Goal: Task Accomplishment & Management: Use online tool/utility

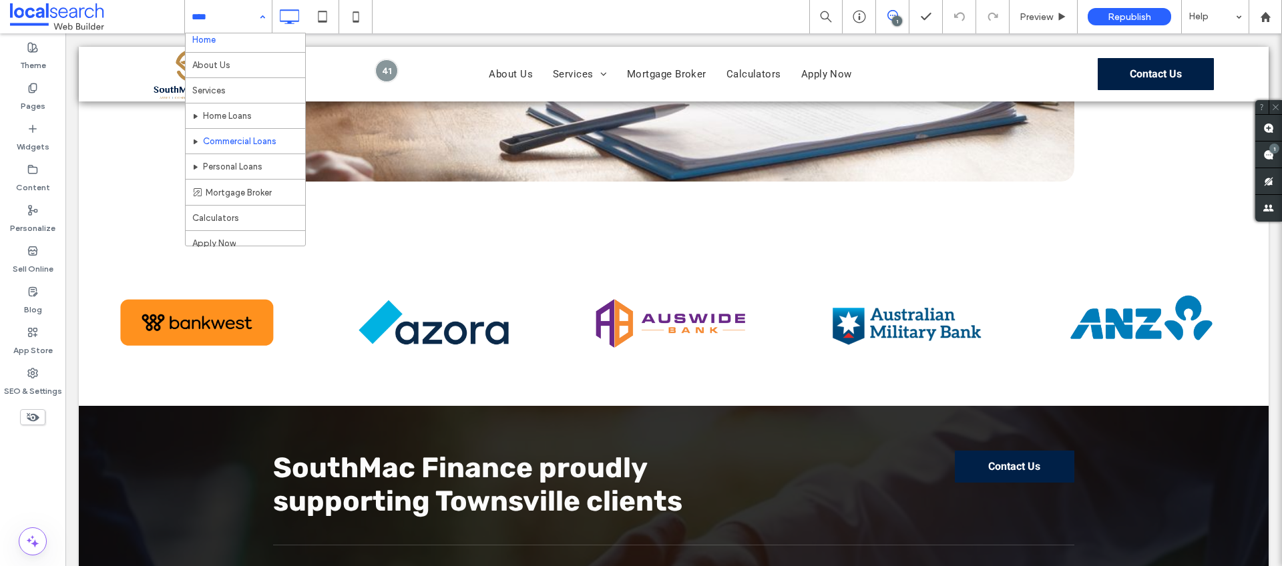
scroll to position [15, 0]
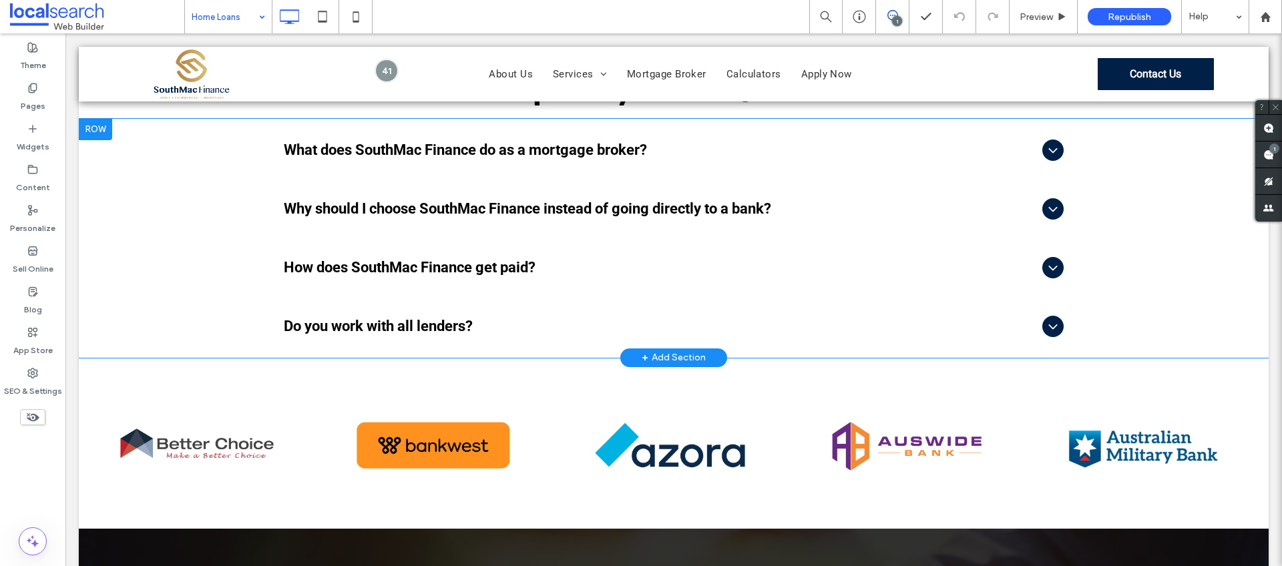
scroll to position [3747, 0]
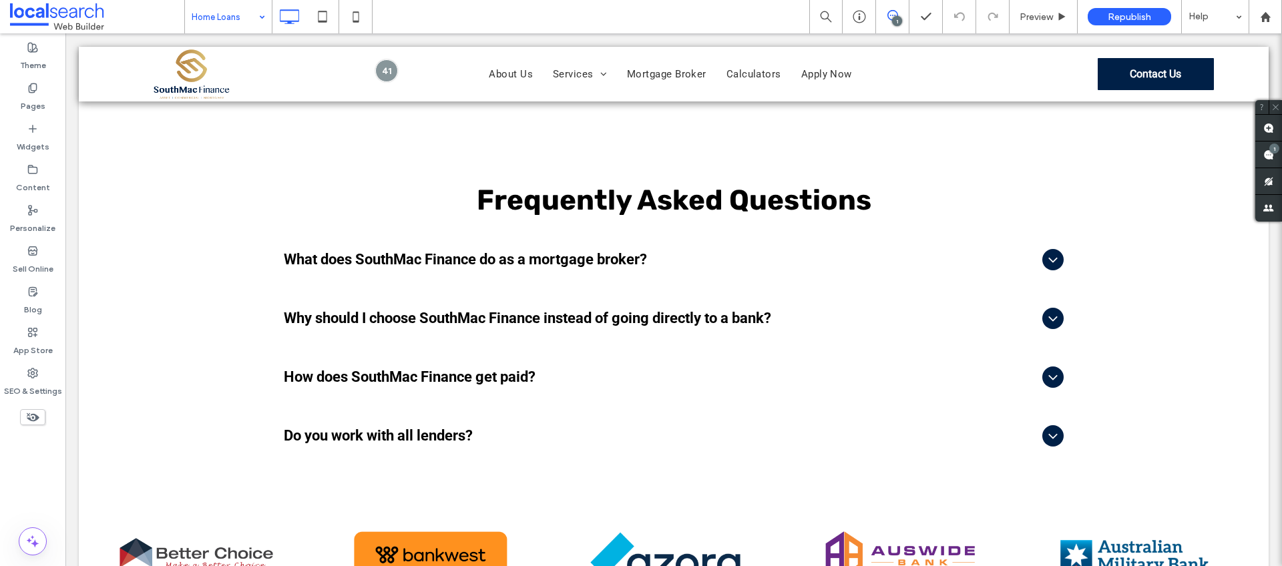
click at [259, 11] on div "Home Loans" at bounding box center [228, 16] width 87 height 33
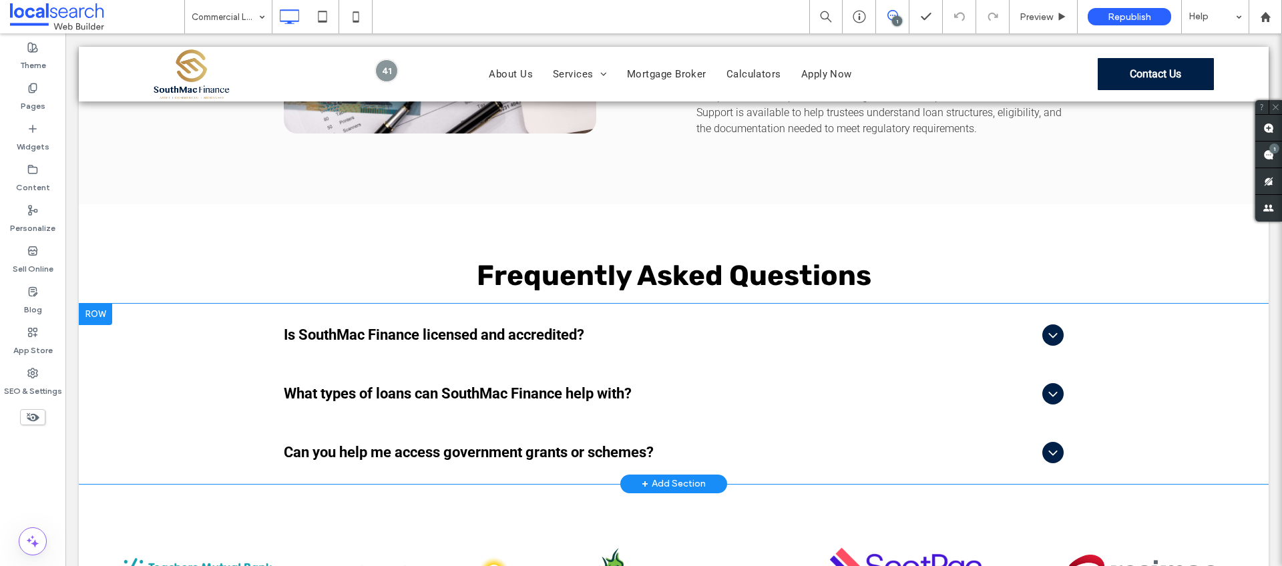
scroll to position [2481, 0]
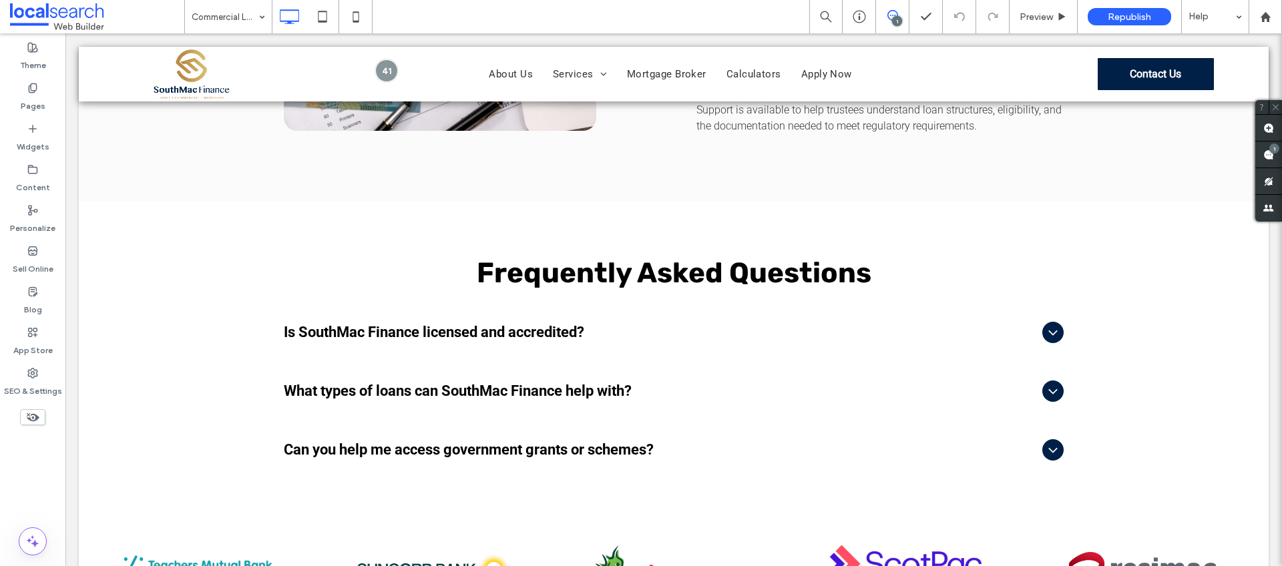
click at [257, 16] on div "Commercial Loans" at bounding box center [228, 16] width 87 height 33
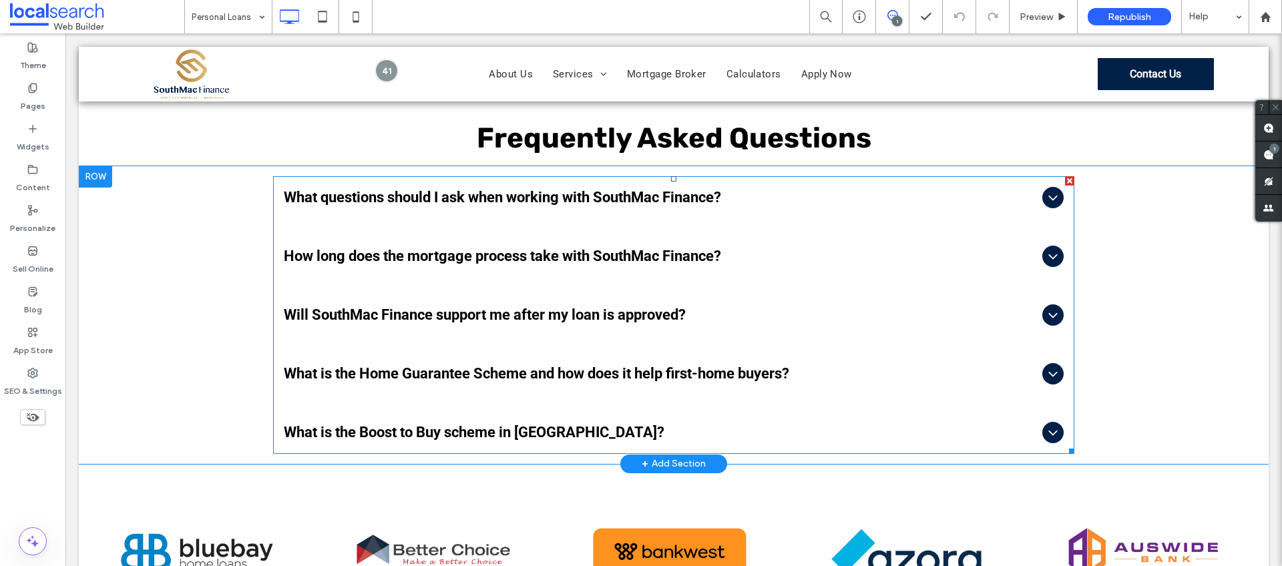
click at [1048, 371] on icon at bounding box center [1052, 373] width 9 height 5
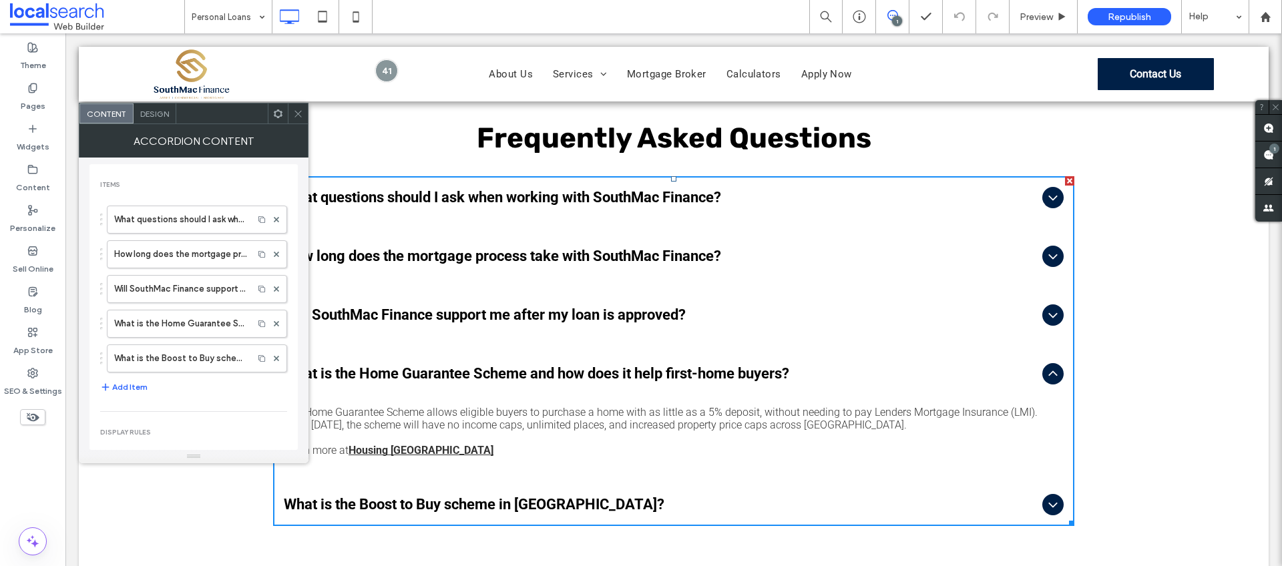
click at [298, 112] on icon at bounding box center [298, 114] width 10 height 10
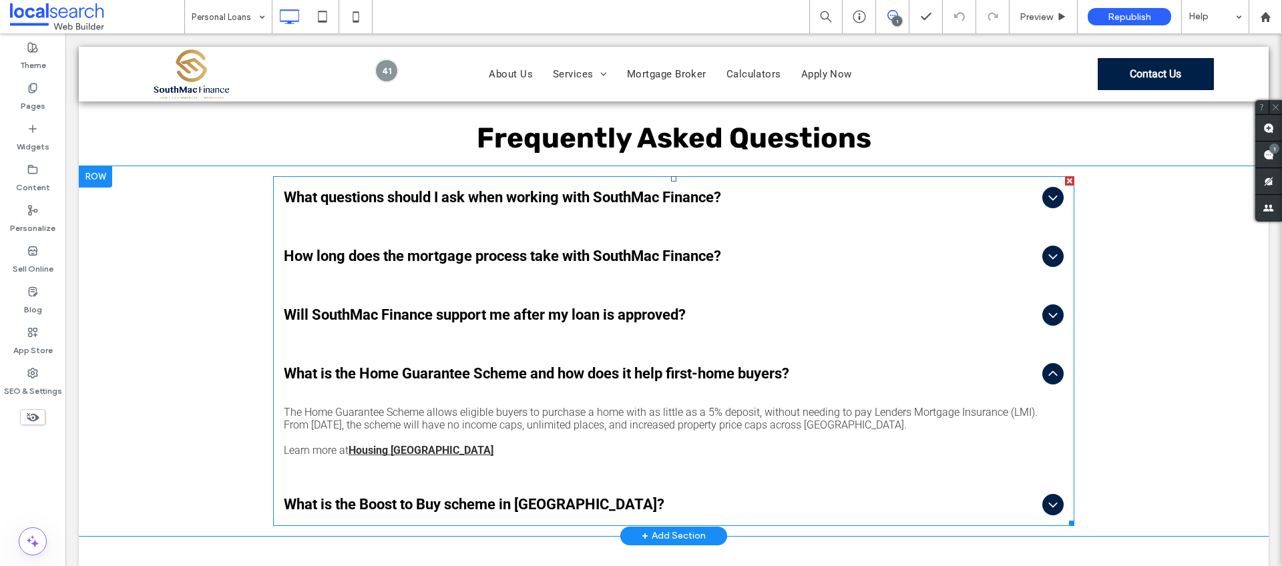
click at [402, 444] on link "Housing [GEOGRAPHIC_DATA]" at bounding box center [421, 450] width 145 height 13
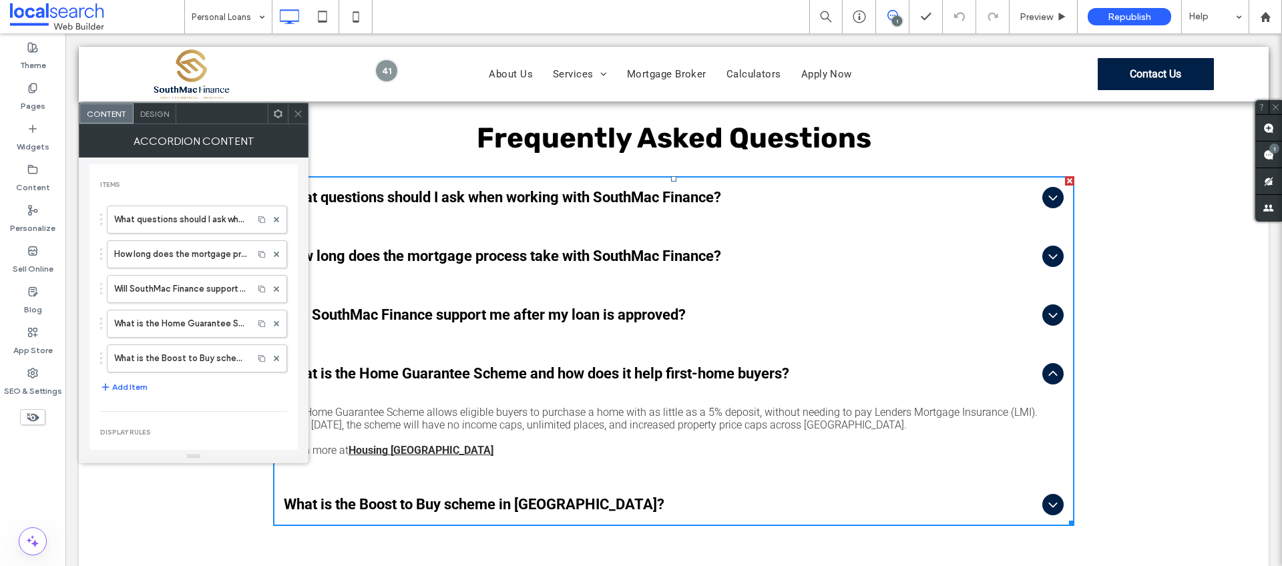
click at [299, 109] on icon at bounding box center [298, 114] width 10 height 10
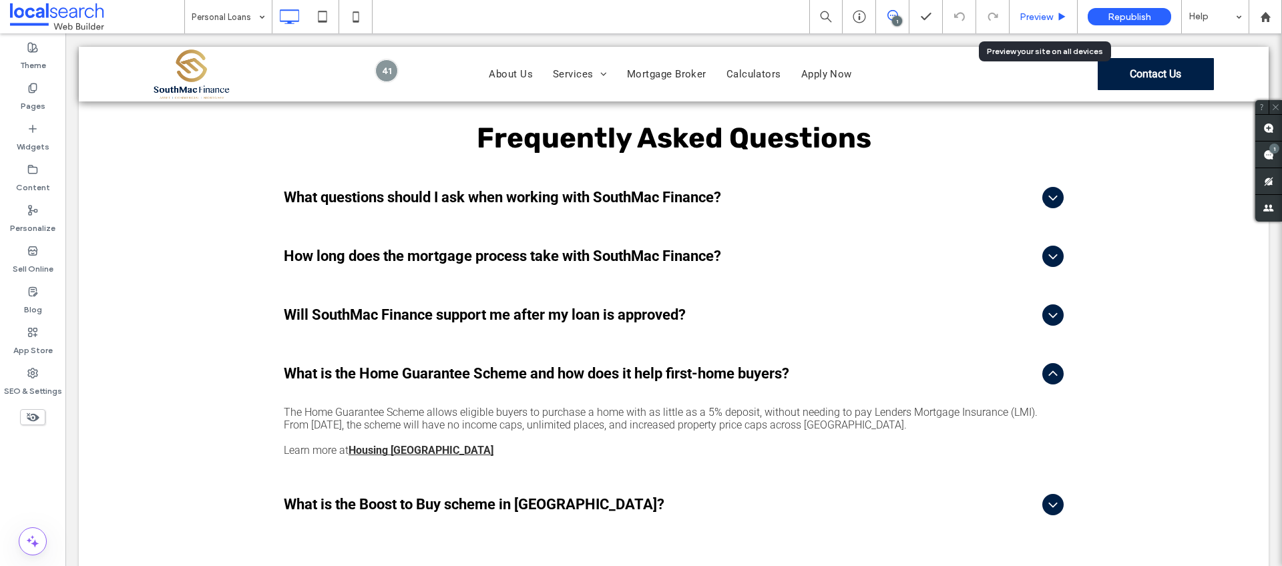
click at [1046, 12] on span "Preview" at bounding box center [1036, 16] width 33 height 11
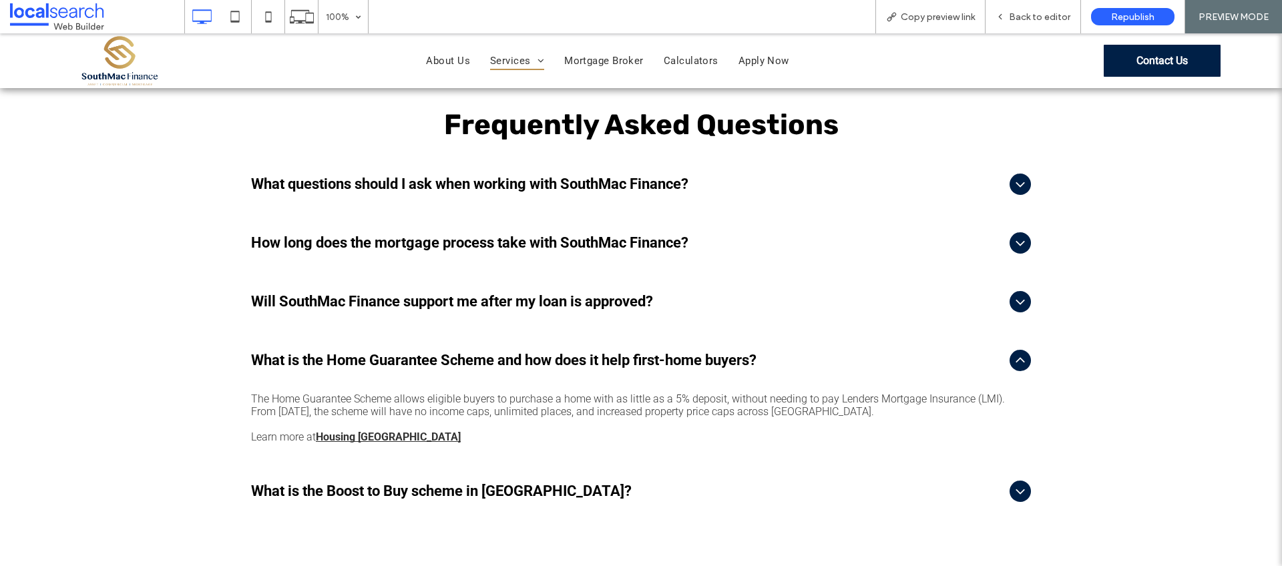
click at [369, 431] on link "Housing [GEOGRAPHIC_DATA]" at bounding box center [388, 437] width 145 height 13
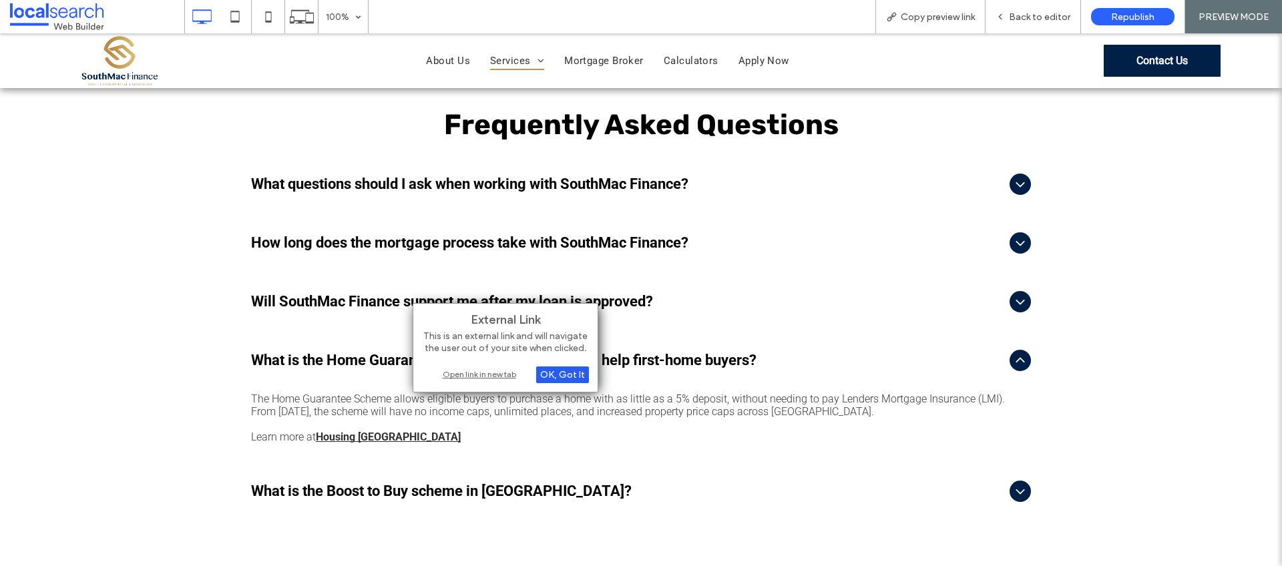
click at [560, 377] on div "OK, Got It" at bounding box center [562, 375] width 53 height 17
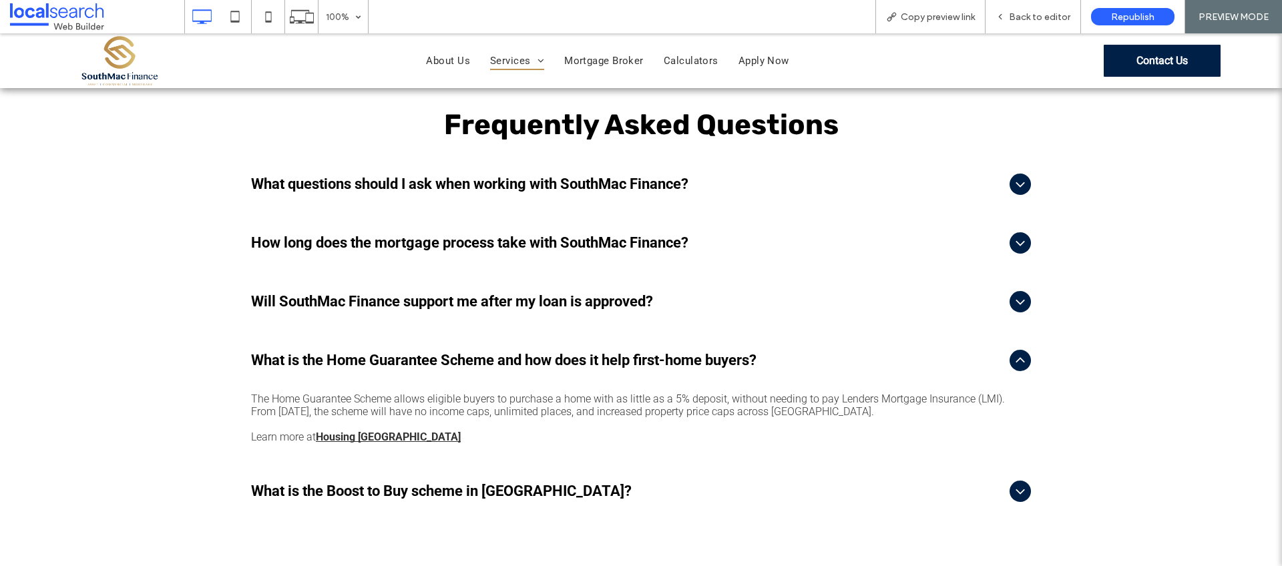
click at [346, 393] on div "The Home Guarantee Scheme allows eligible buyers to purchase a home with as lit…" at bounding box center [641, 418] width 780 height 51
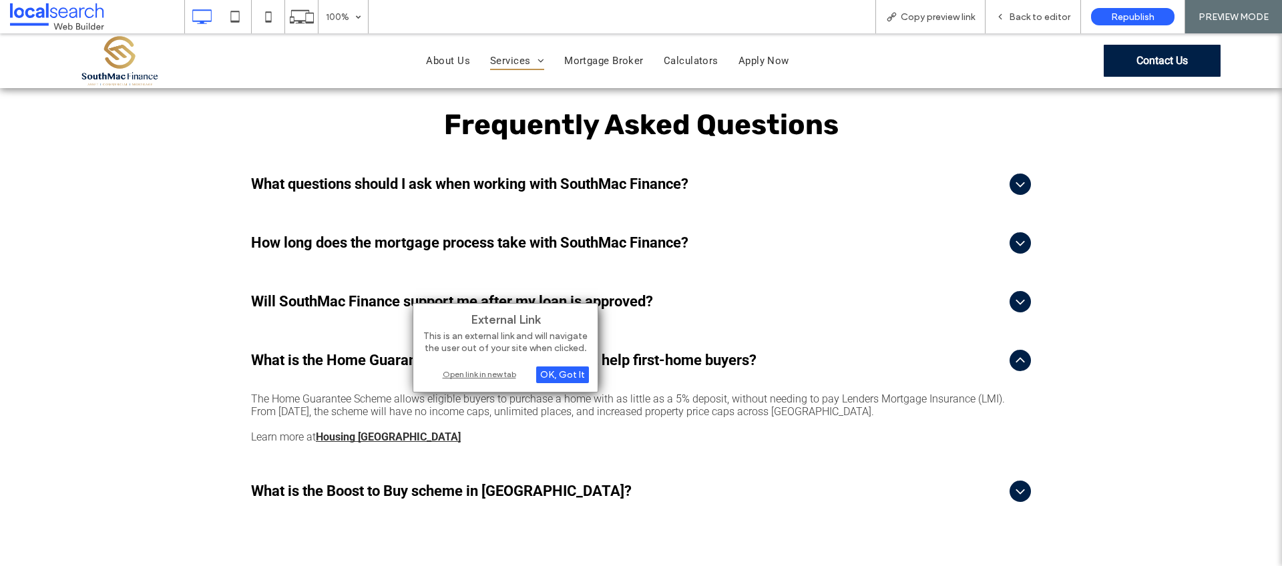
click at [453, 370] on div "Open link in new tab" at bounding box center [505, 374] width 167 height 14
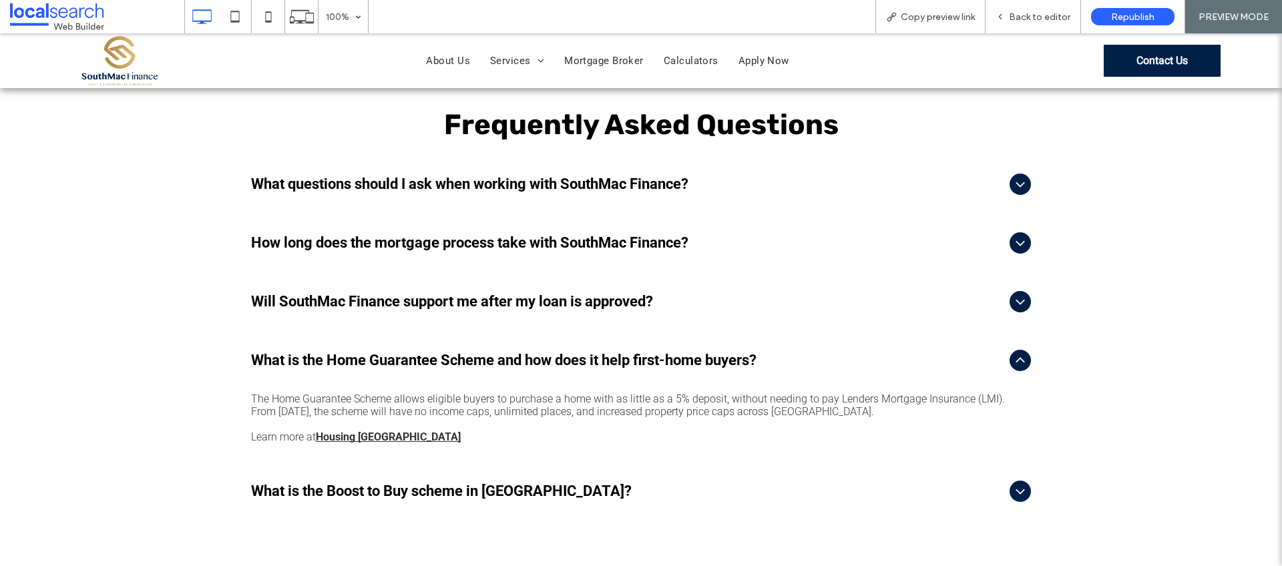
scroll to position [2550, 0]
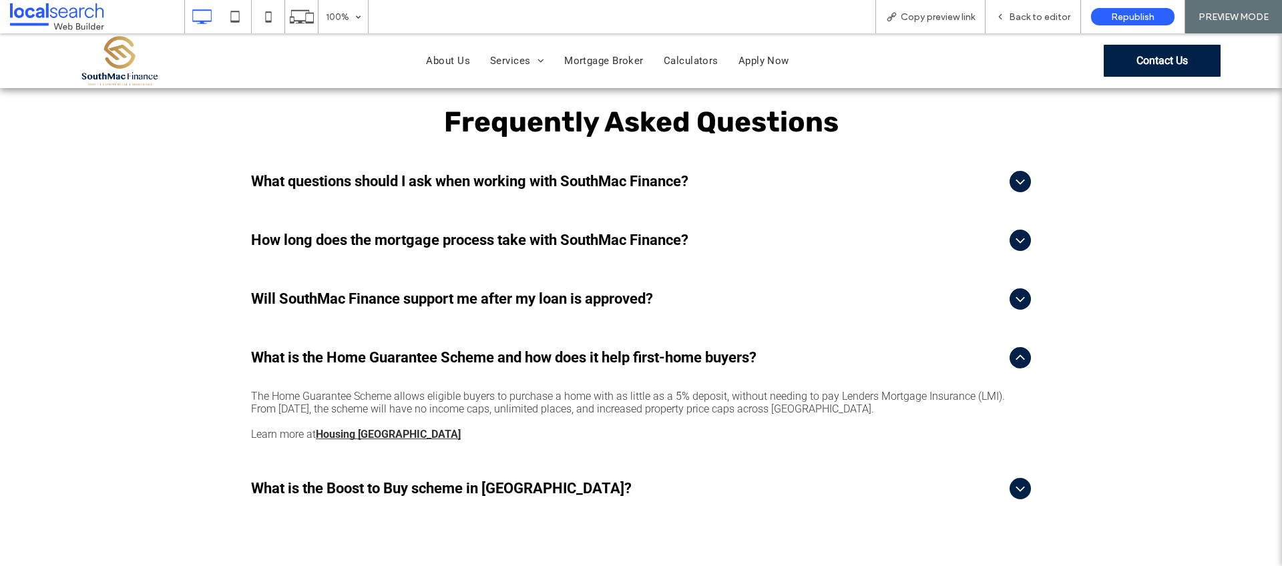
click at [1016, 481] on icon at bounding box center [1020, 489] width 16 height 16
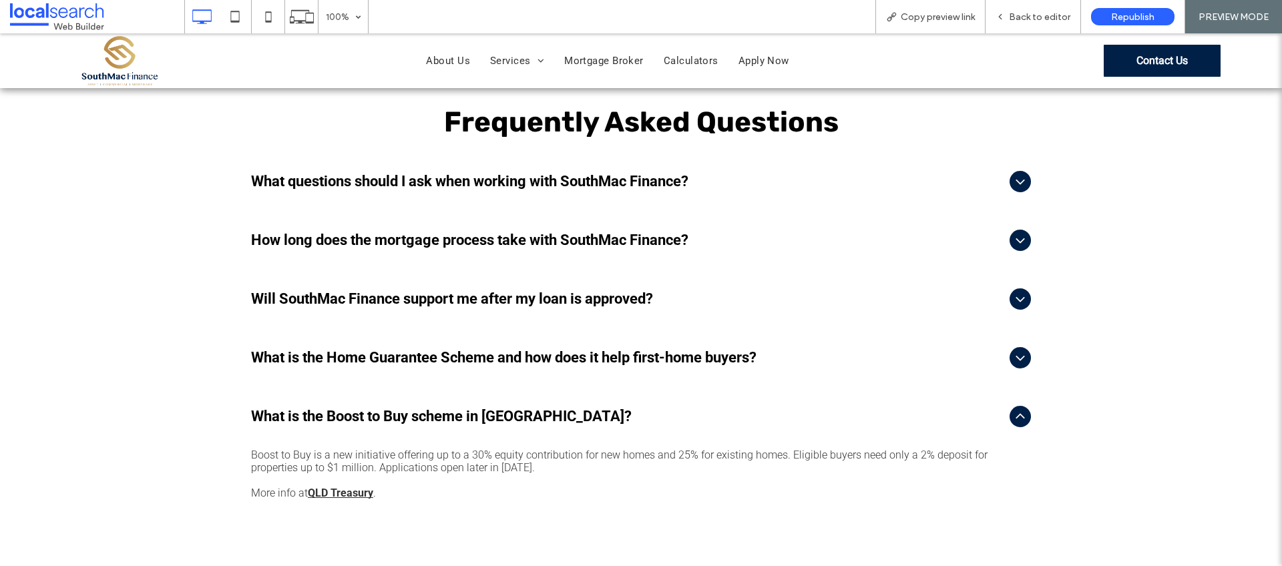
click at [347, 487] on link "QLD Treasury" at bounding box center [340, 493] width 65 height 13
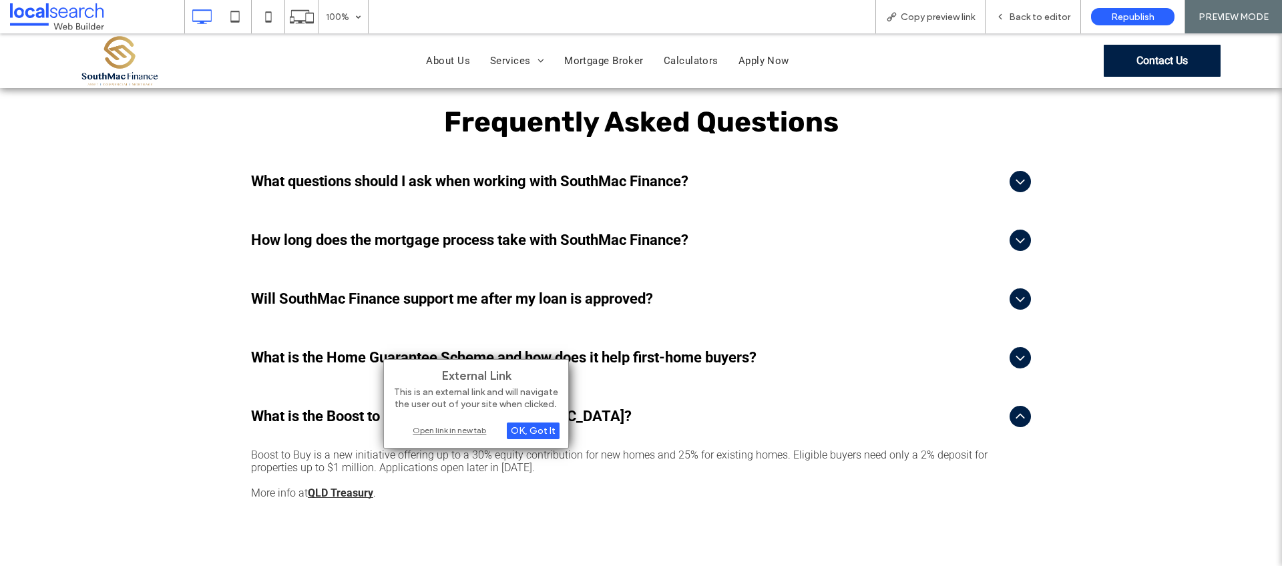
click at [457, 429] on div "Open link in new tab" at bounding box center [476, 430] width 167 height 14
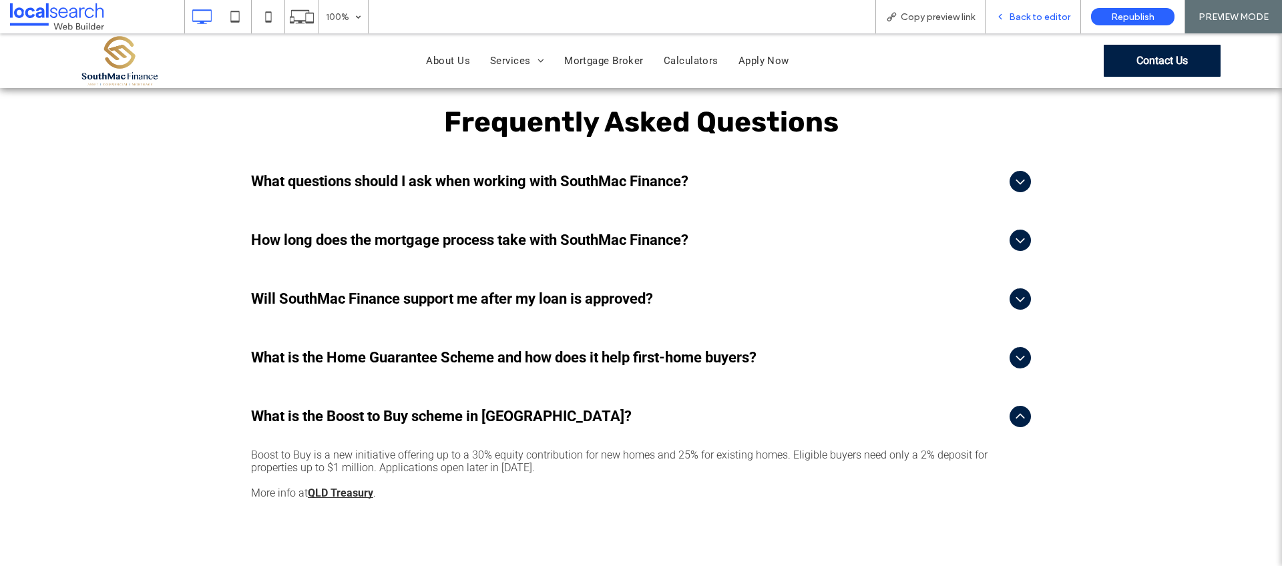
click at [1042, 17] on span "Back to editor" at bounding box center [1039, 16] width 61 height 11
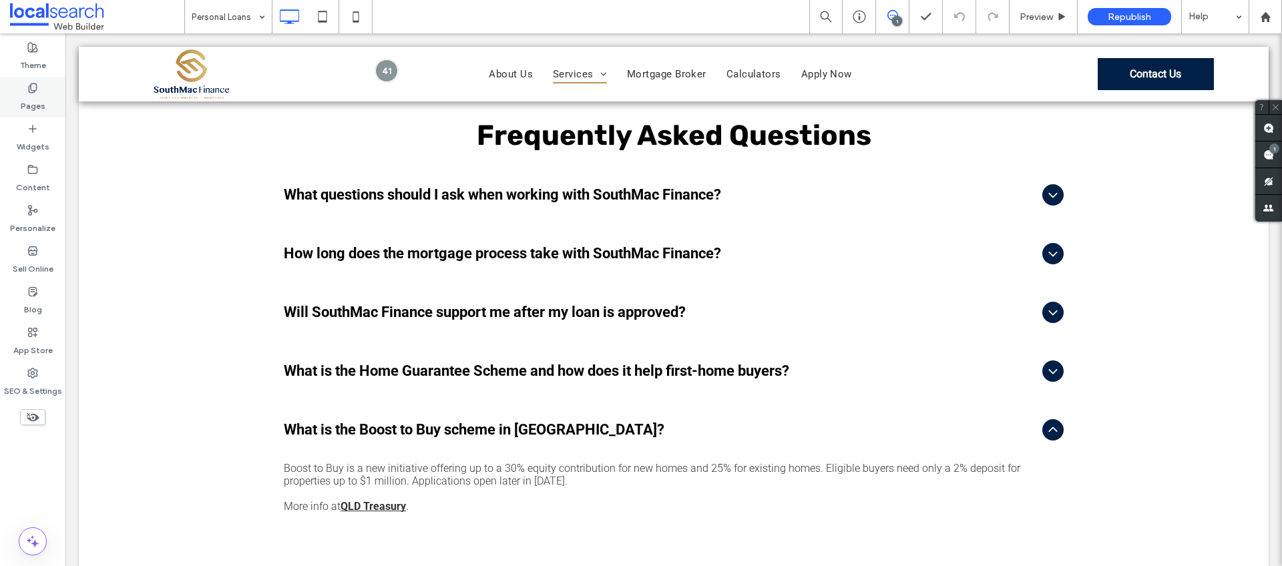
click at [27, 101] on label "Pages" at bounding box center [33, 102] width 25 height 19
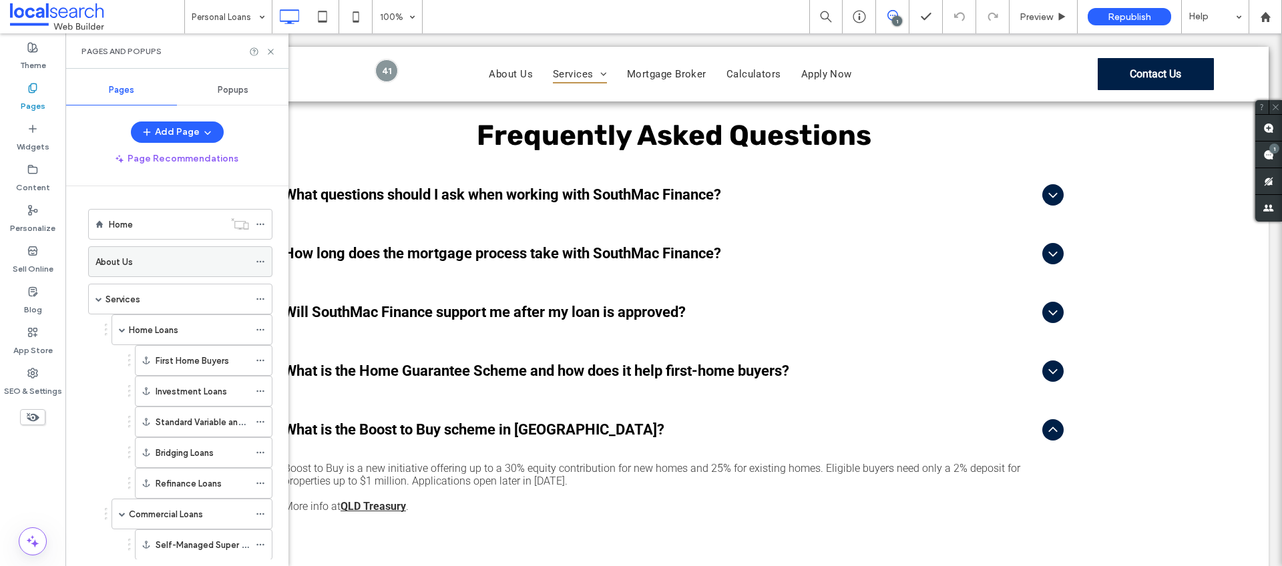
click at [132, 262] on label "About Us" at bounding box center [113, 261] width 37 height 23
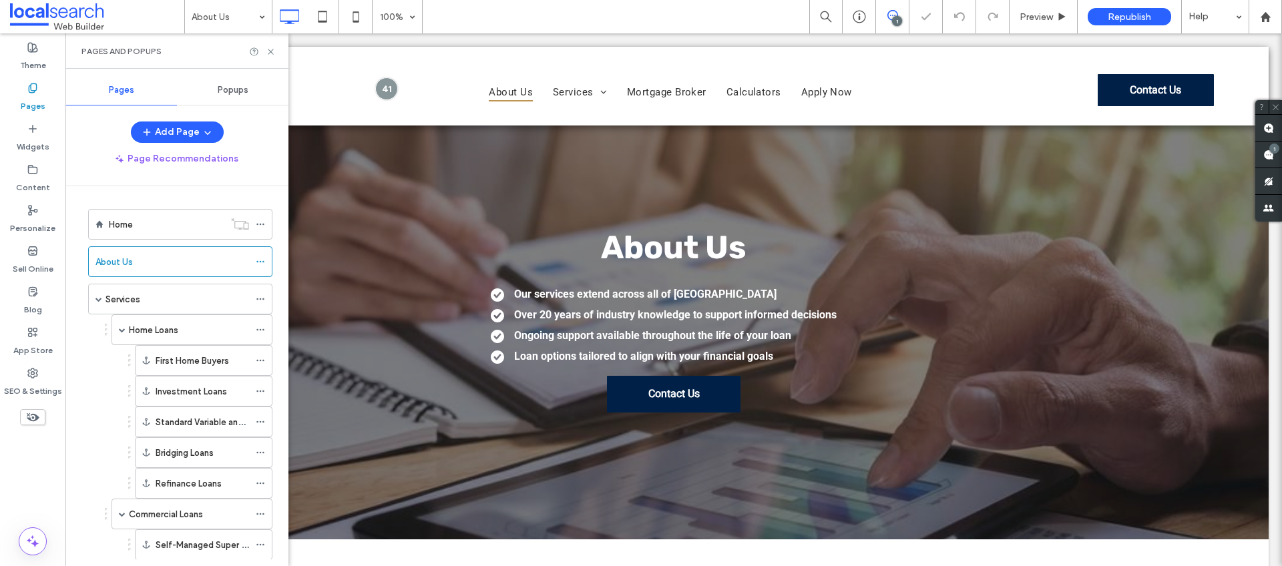
click at [266, 45] on div "Pages and Popups" at bounding box center [176, 50] width 223 height 35
click at [272, 51] on icon at bounding box center [271, 52] width 10 height 10
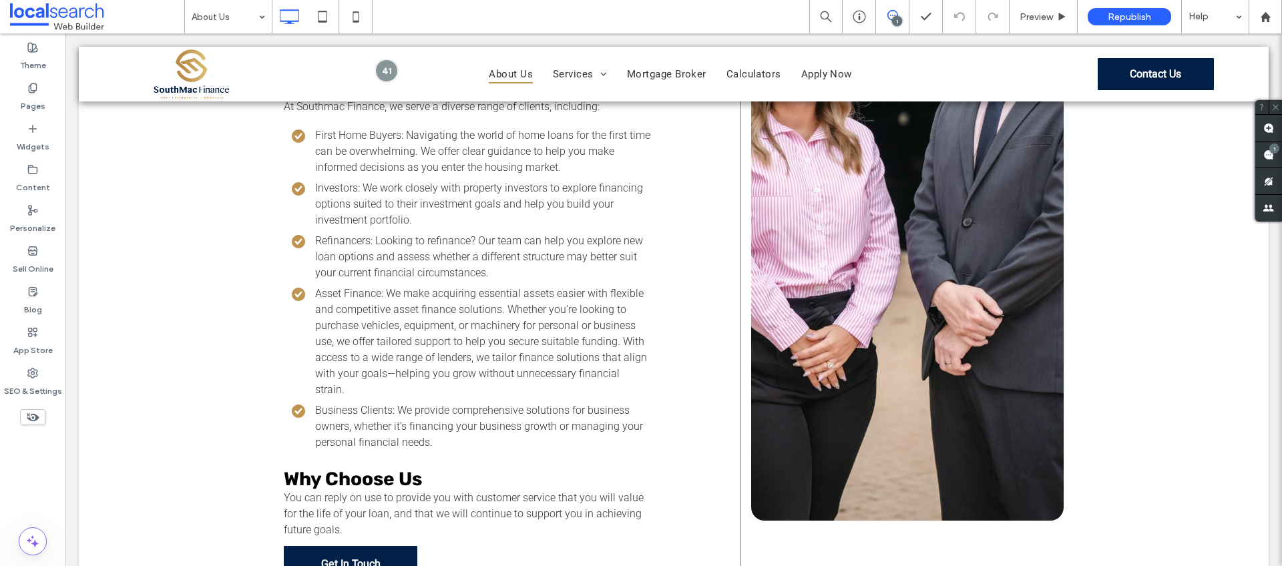
scroll to position [817, 0]
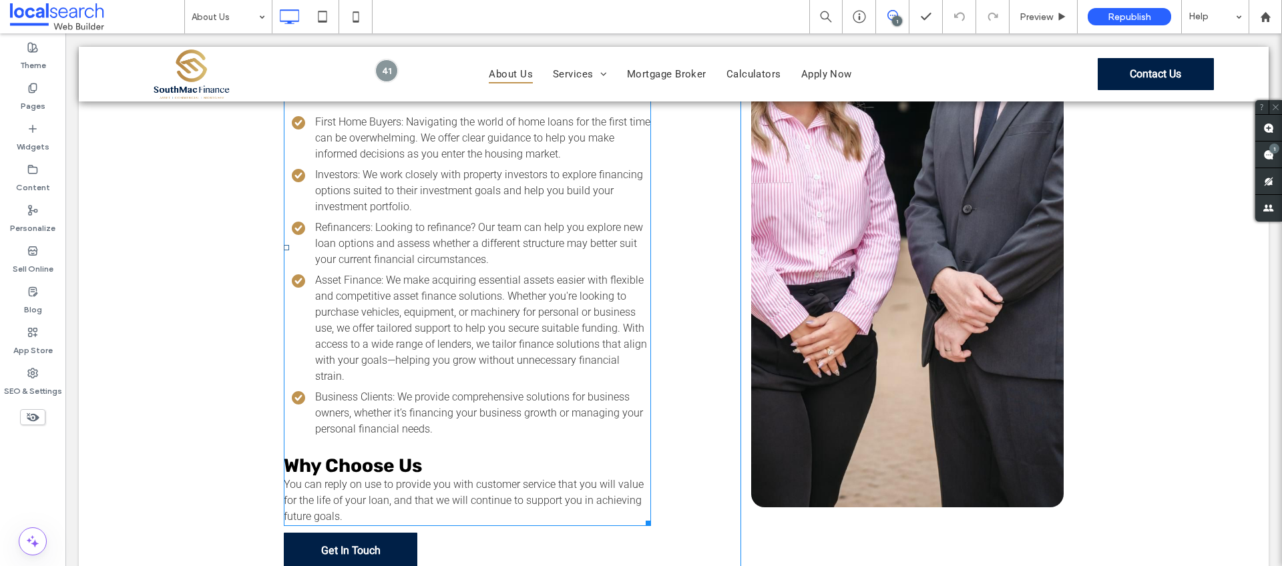
click at [390, 188] on span "Investors: We work closely with property investors to explore financing options…" at bounding box center [479, 190] width 328 height 45
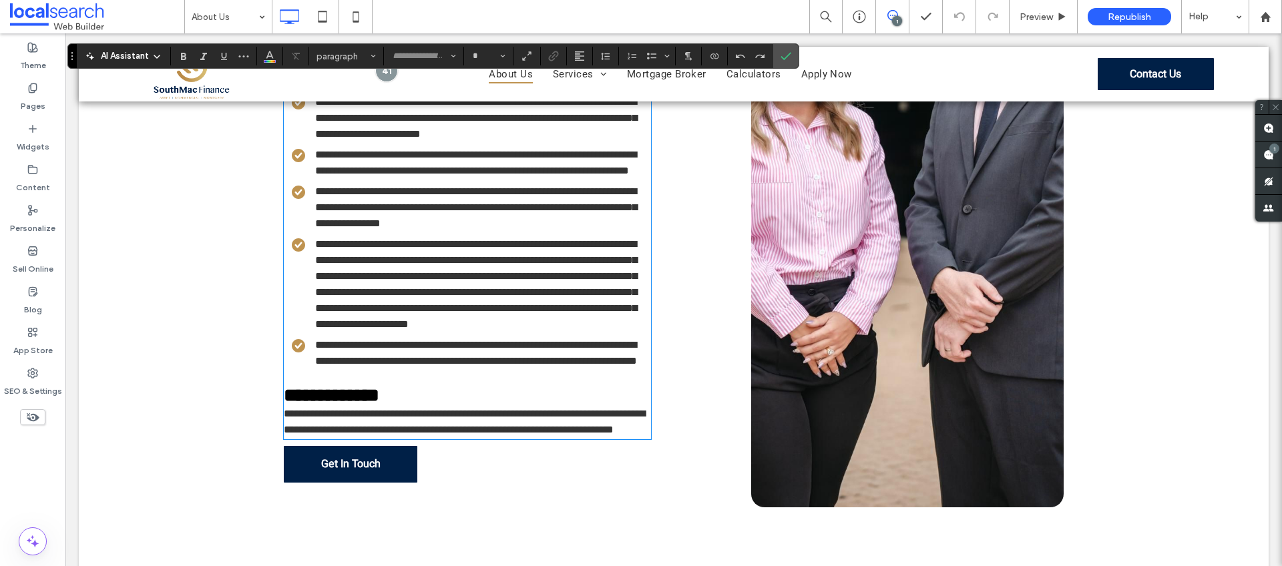
scroll to position [495, 0]
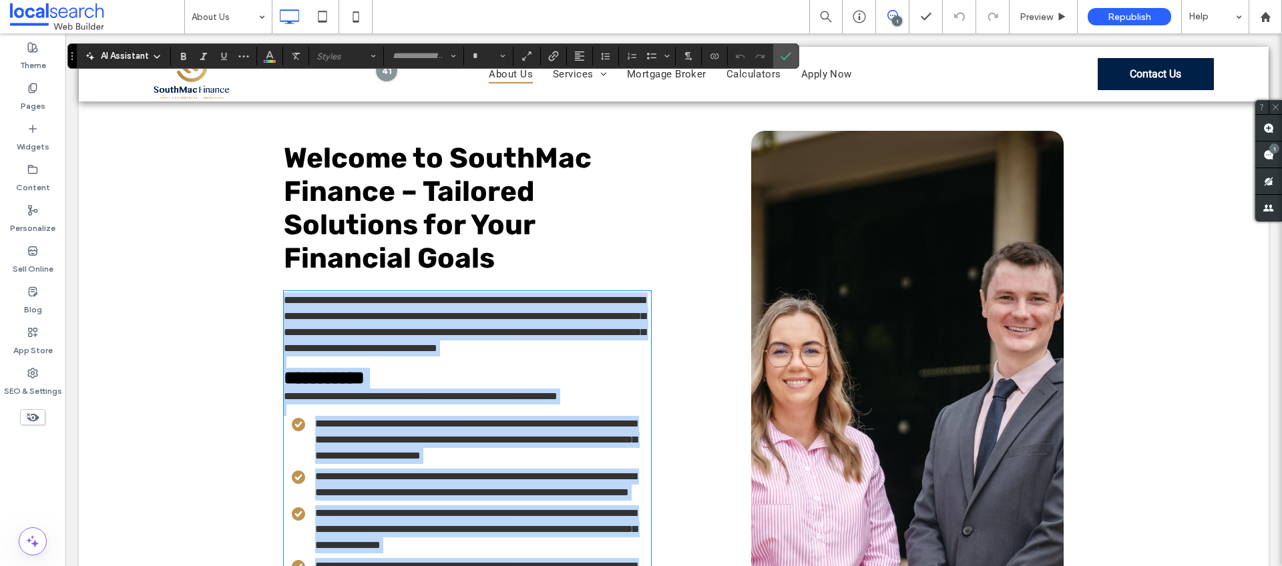
type input "*****"
type input "**"
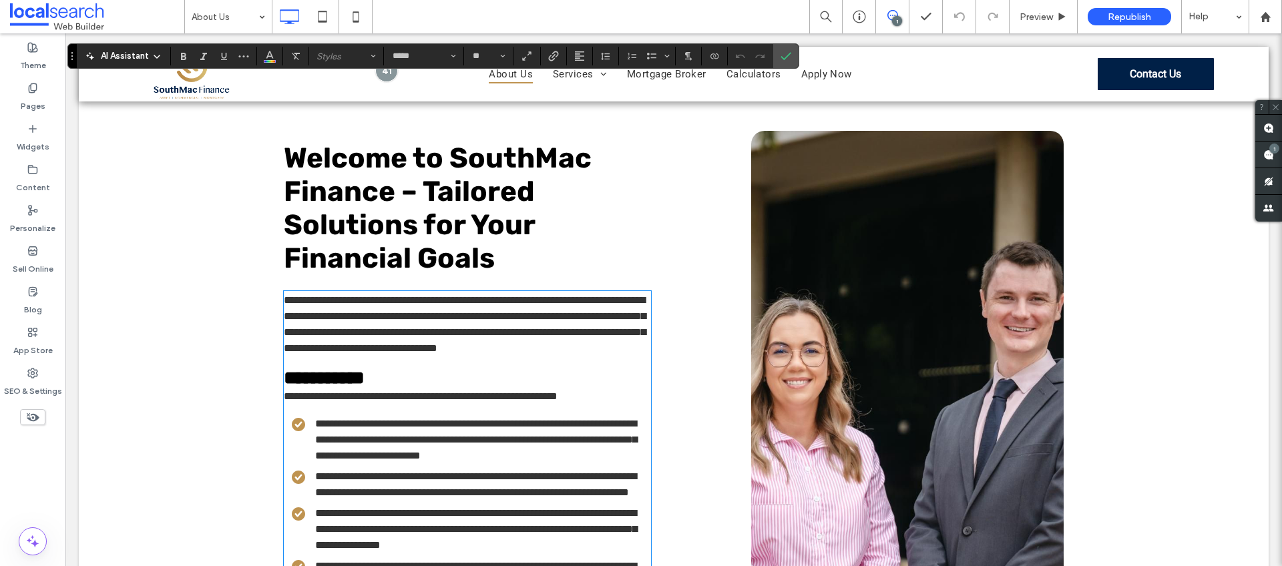
click at [365, 387] on span "**********" at bounding box center [324, 378] width 81 height 19
type input "******"
type input "**"
drag, startPoint x: 383, startPoint y: 447, endPoint x: 305, endPoint y: 447, distance: 78.1
click at [305, 447] on li "**********" at bounding box center [471, 440] width 359 height 48
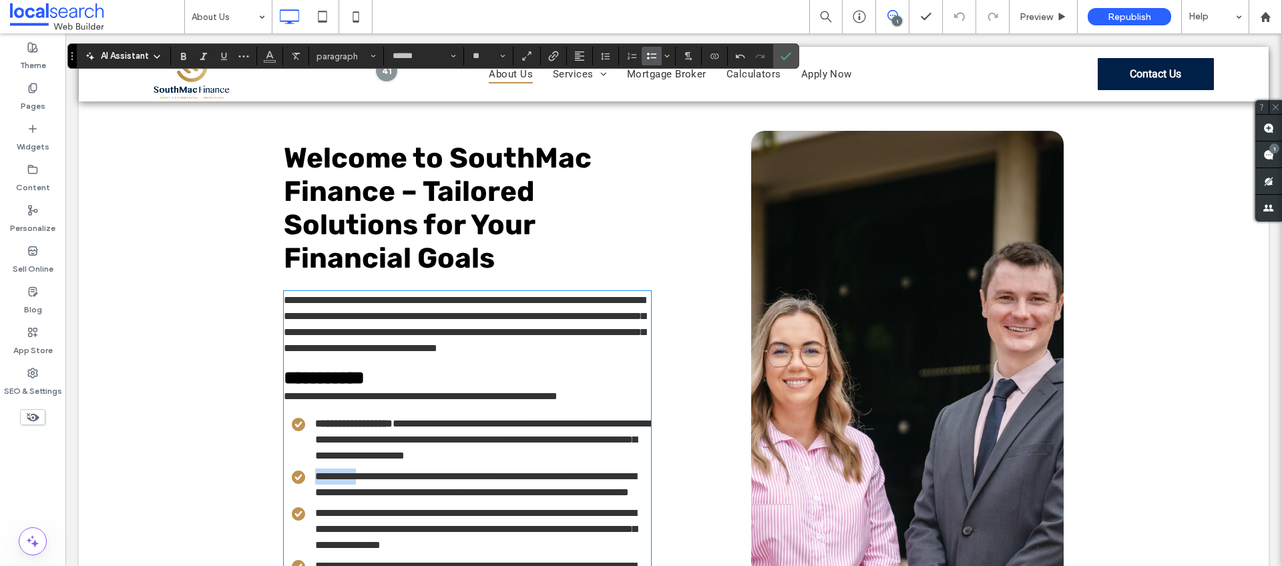
drag, startPoint x: 345, startPoint y: 495, endPoint x: 309, endPoint y: 497, distance: 36.8
click at [309, 497] on li "**********" at bounding box center [471, 485] width 359 height 32
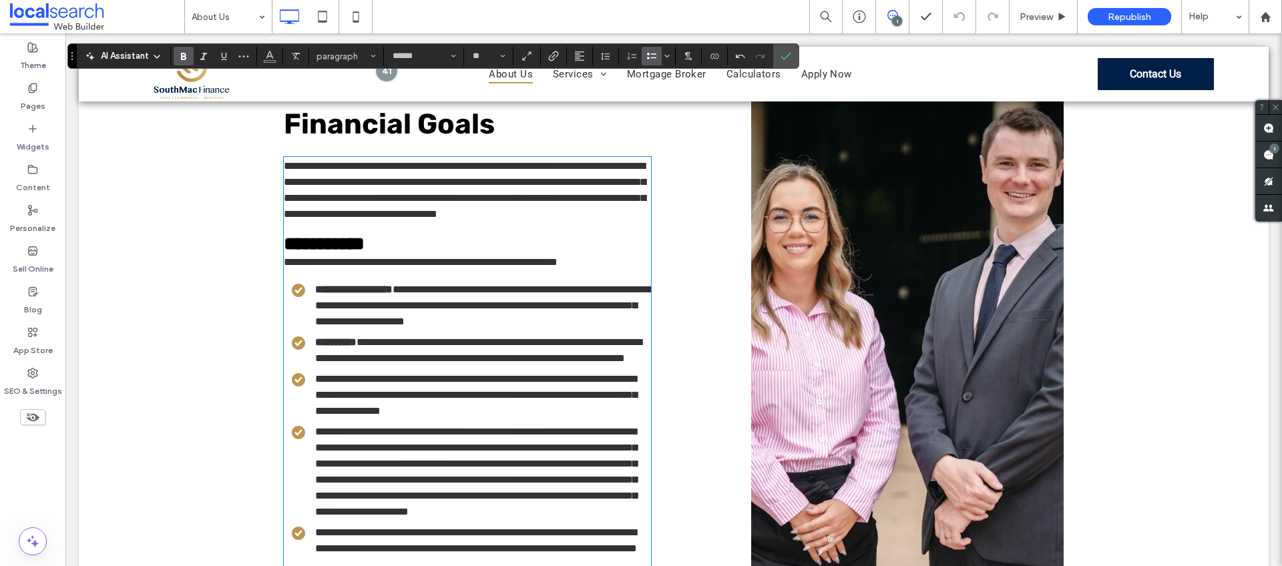
scroll to position [630, 0]
drag, startPoint x: 370, startPoint y: 413, endPoint x: 298, endPoint y: 410, distance: 72.2
click at [298, 410] on li "**********" at bounding box center [471, 395] width 359 height 48
drag, startPoint x: 379, startPoint y: 468, endPoint x: 309, endPoint y: 464, distance: 70.2
click at [309, 464] on li "**********" at bounding box center [471, 471] width 359 height 96
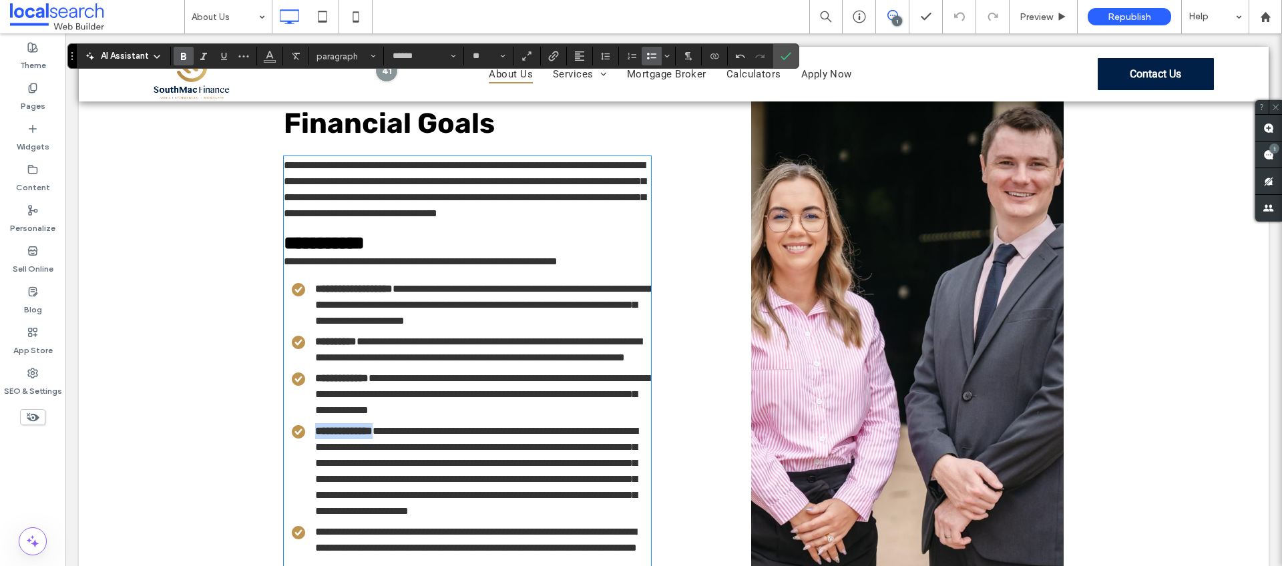
scroll to position [925, 0]
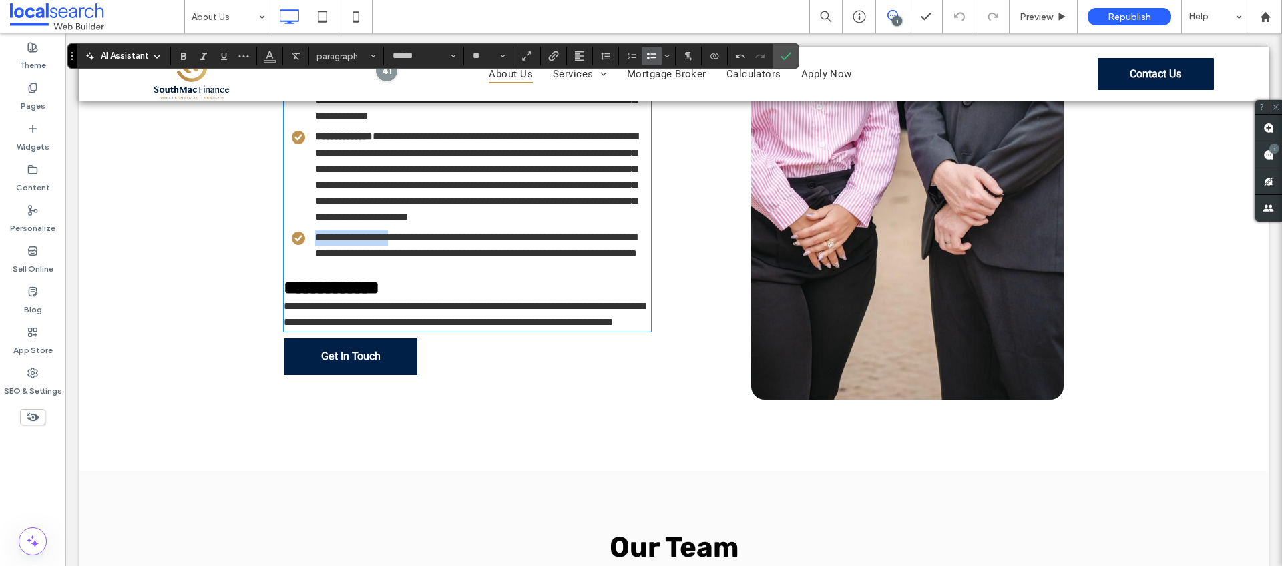
drag, startPoint x: 333, startPoint y: 275, endPoint x: 294, endPoint y: 272, distance: 39.5
click at [294, 262] on li "**********" at bounding box center [471, 246] width 359 height 32
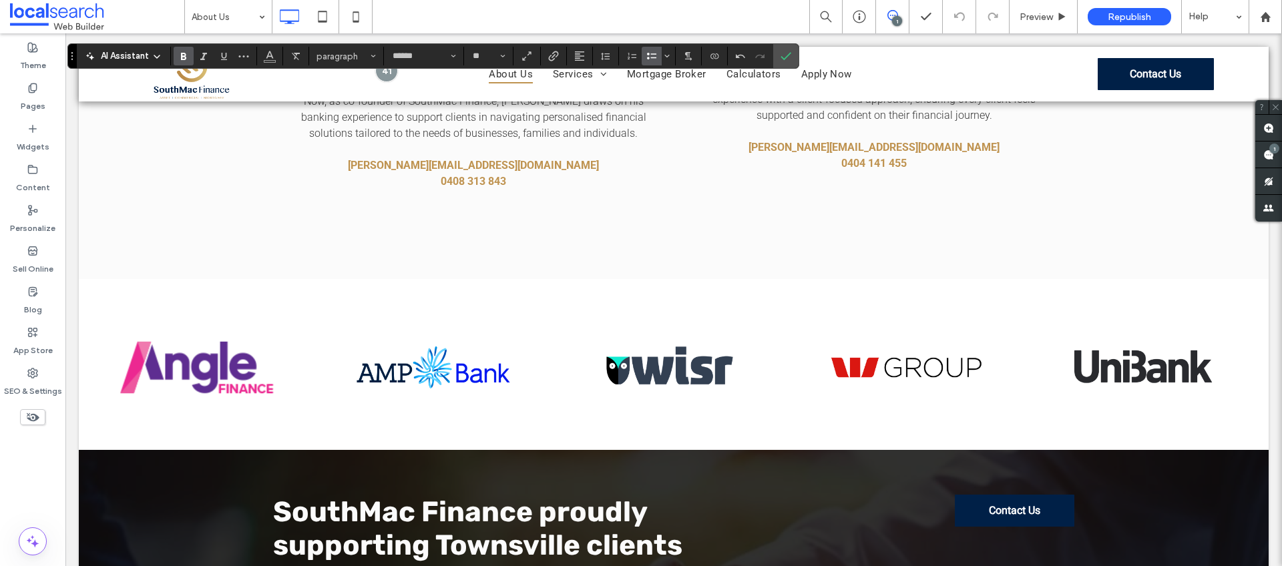
scroll to position [2023, 0]
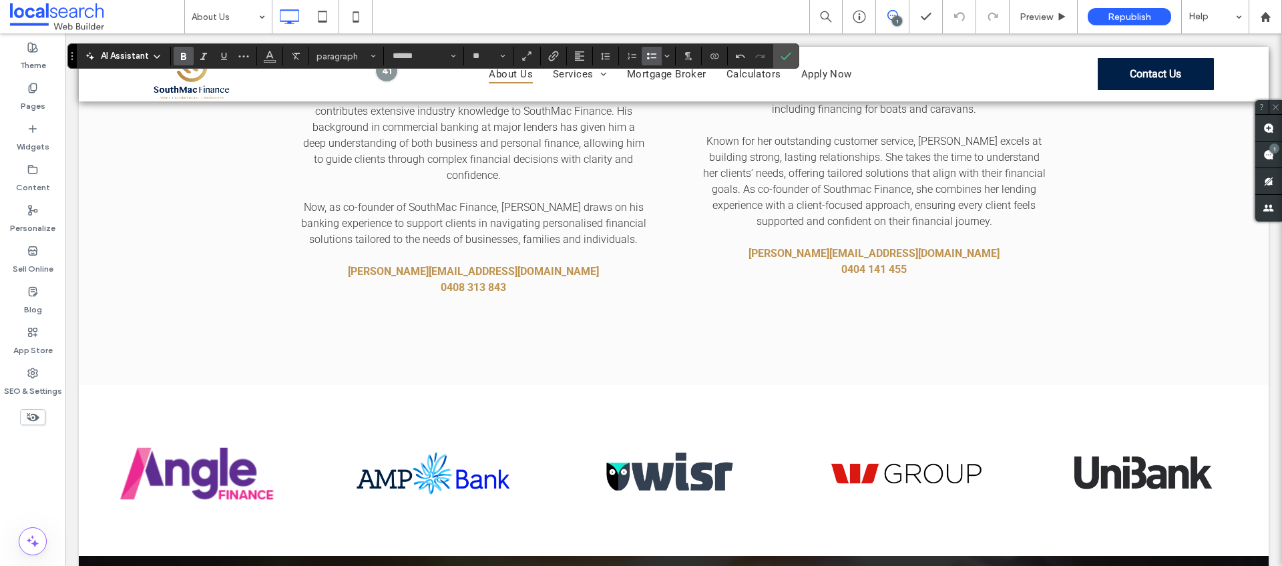
click at [376, 385] on div "[PERSON_NAME] Director / Lending Specialist ﻿ With over 16 years of experience …" at bounding box center [674, 192] width 1190 height 385
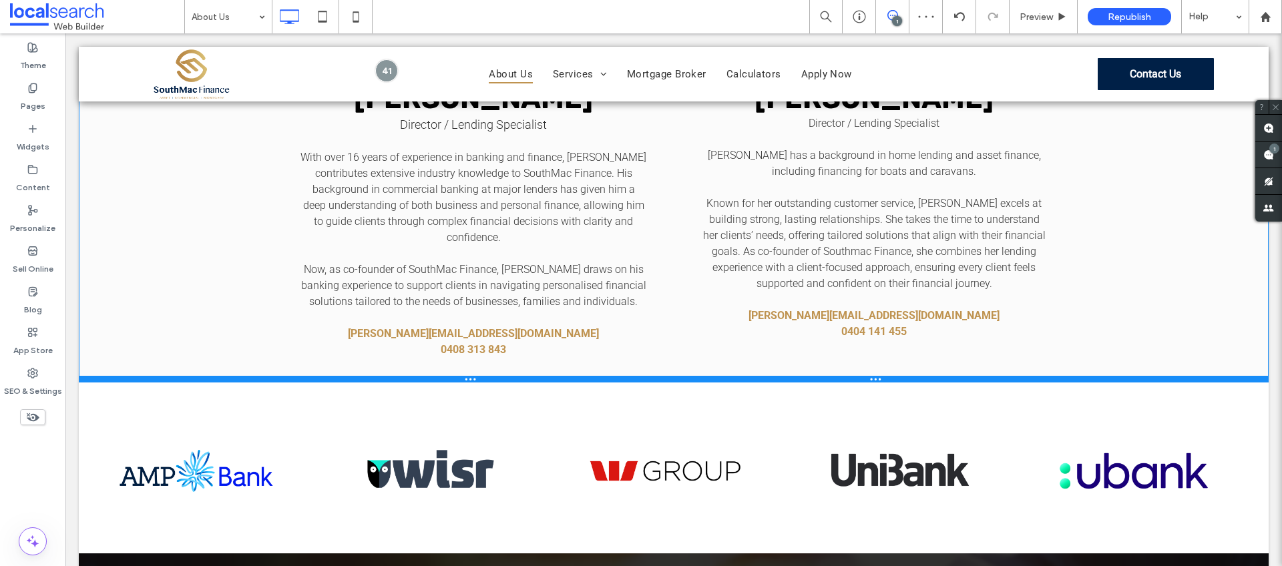
drag, startPoint x: 361, startPoint y: 412, endPoint x: 363, endPoint y: 363, distance: 48.8
click at [363, 376] on div at bounding box center [674, 379] width 1190 height 7
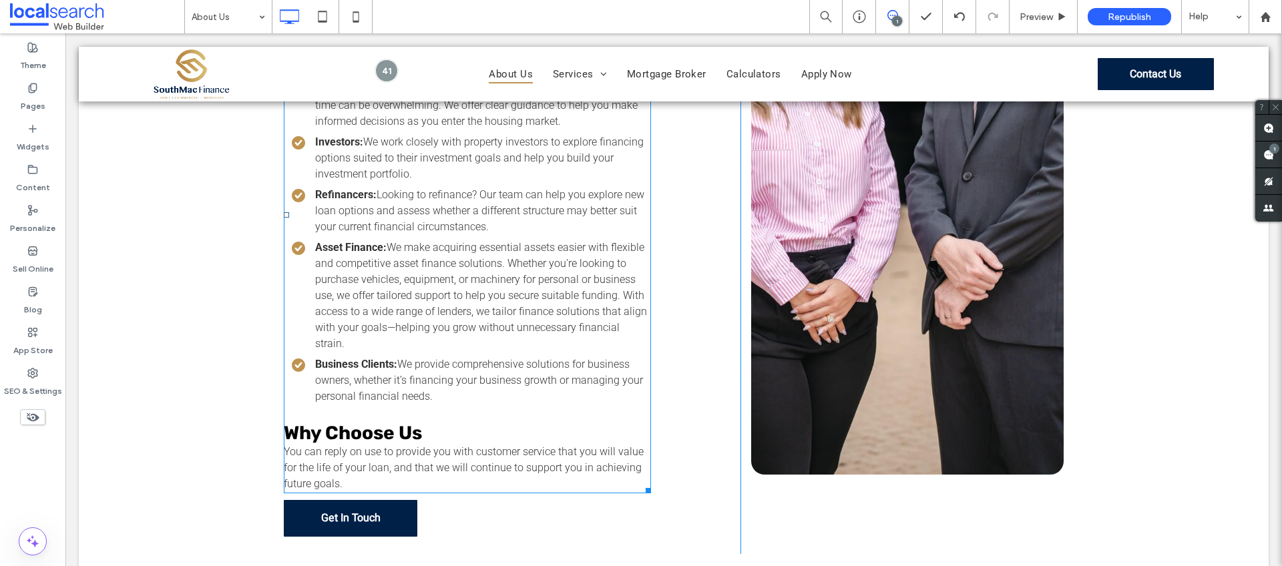
scroll to position [857, 0]
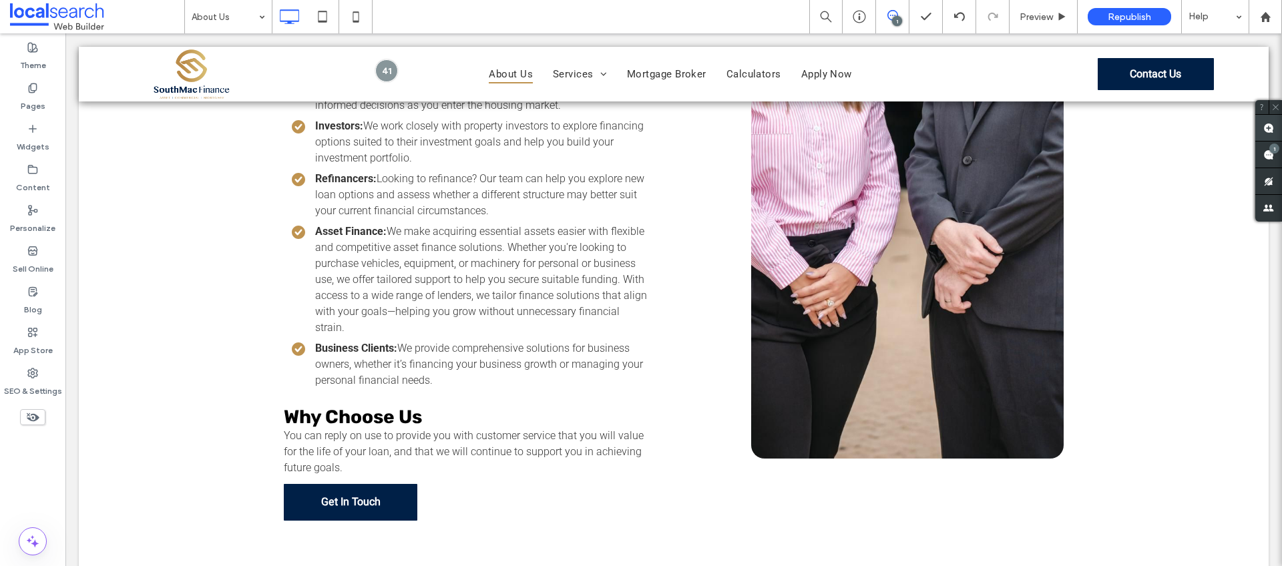
click at [1267, 124] on use at bounding box center [1268, 128] width 11 height 11
click at [250, 430] on div "Welcome to SouthMac Finance – Tailored Solutions for Your Financial Goals At [G…" at bounding box center [674, 132] width 1190 height 918
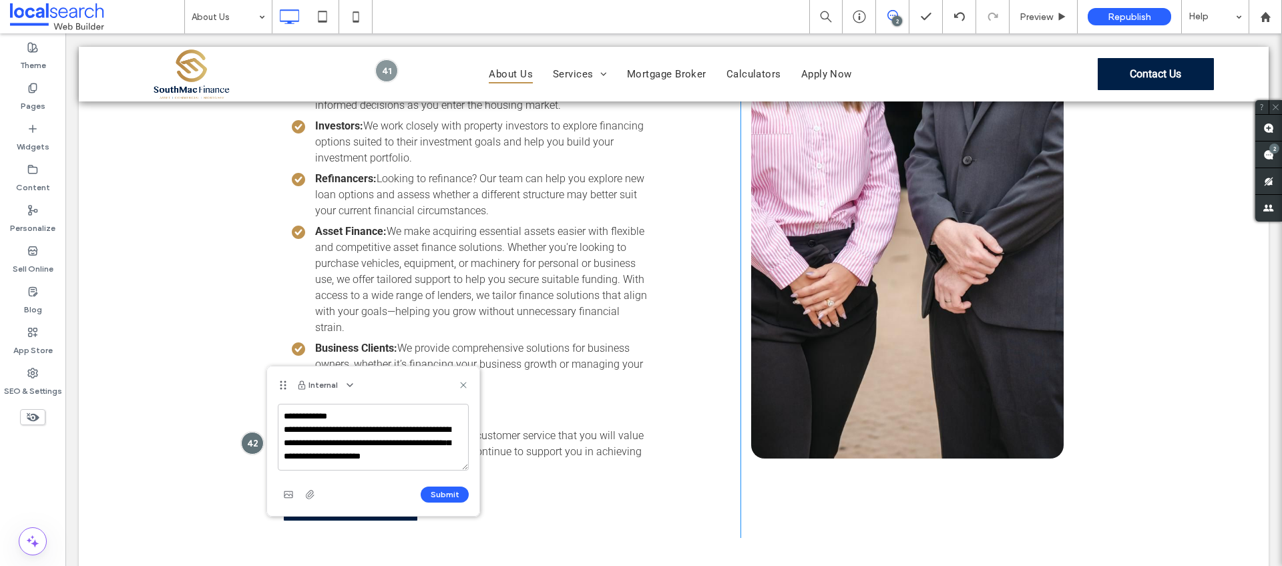
scroll to position [5, 0]
type textarea "**********"
click at [463, 498] on button "Submit" at bounding box center [445, 495] width 48 height 16
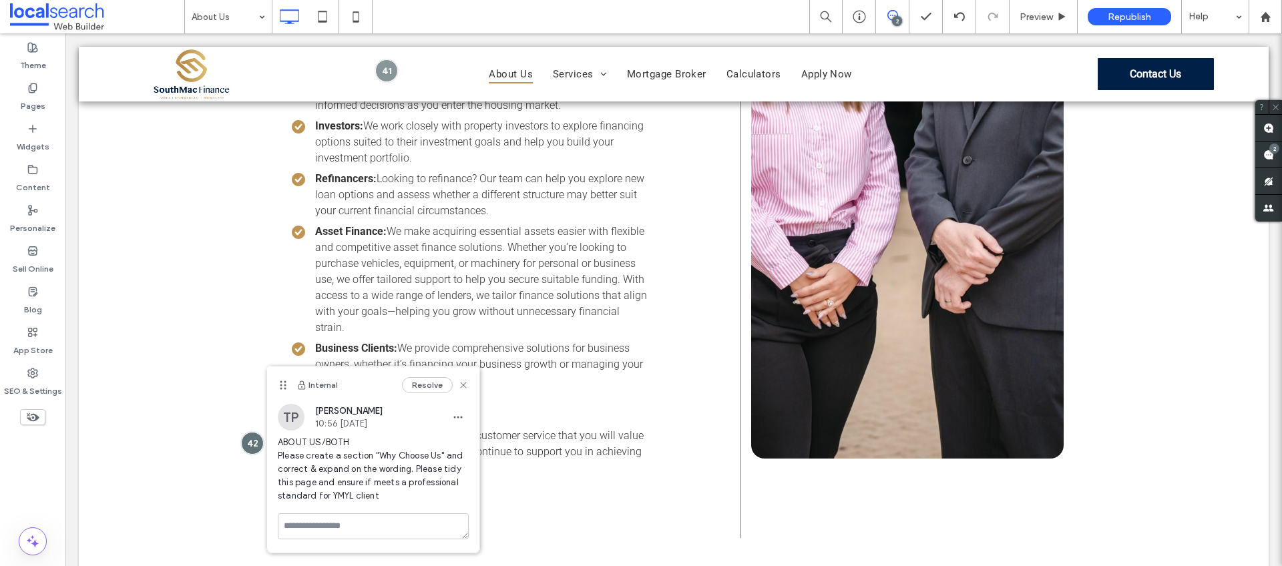
scroll to position [0, 0]
click at [464, 383] on use at bounding box center [463, 385] width 6 height 6
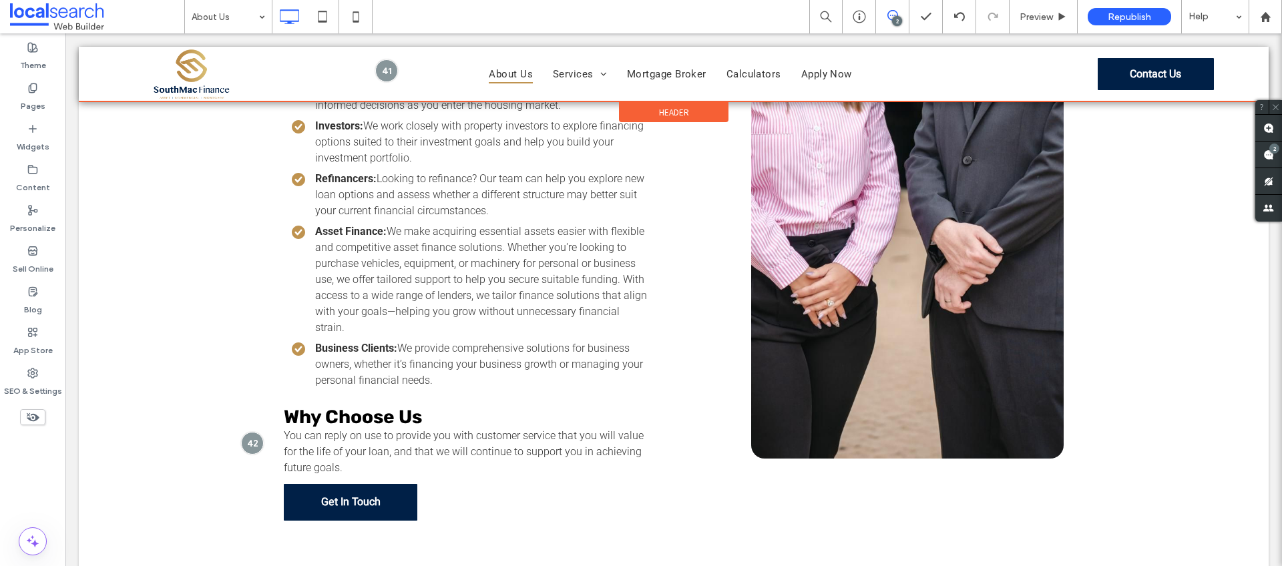
click at [378, 69] on div at bounding box center [674, 74] width 1190 height 55
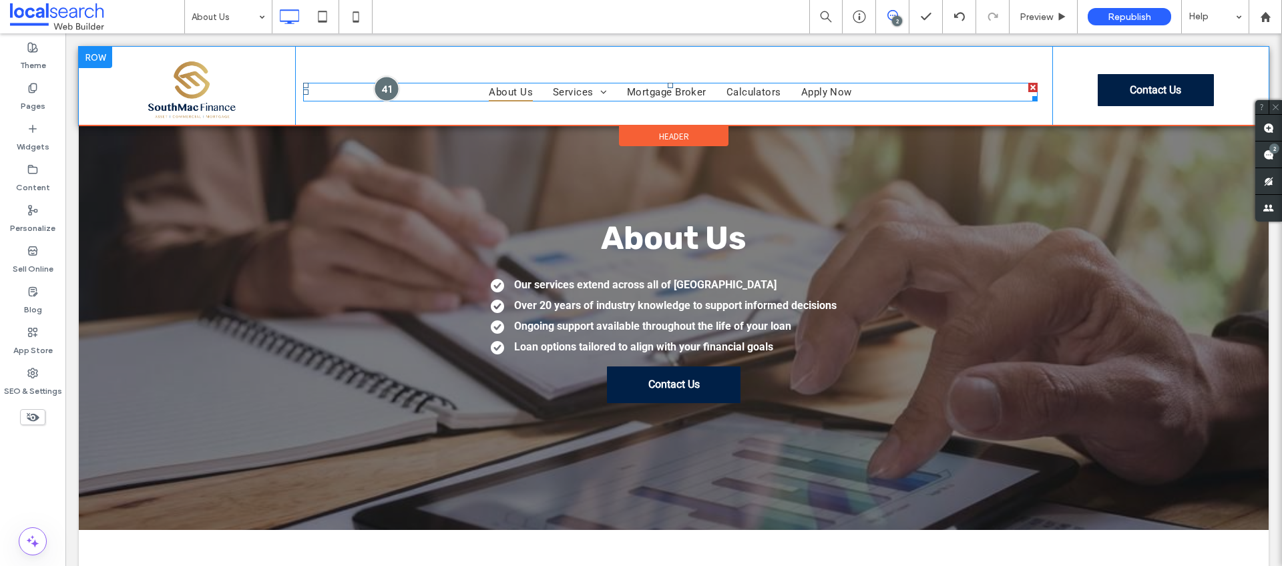
click at [386, 84] on div at bounding box center [386, 88] width 25 height 25
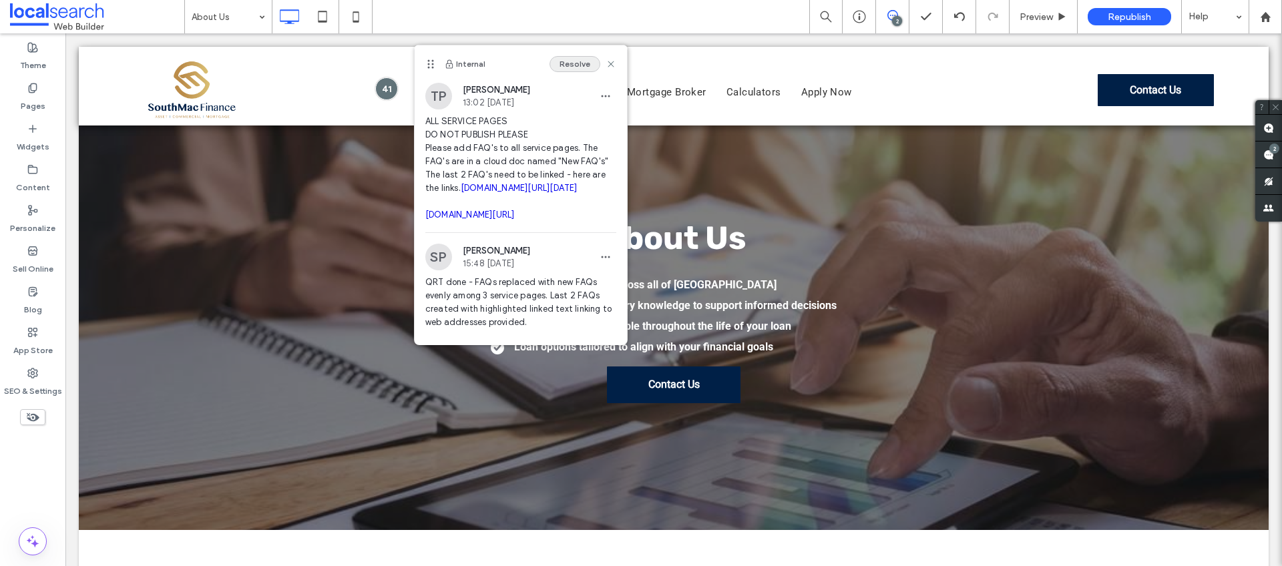
click at [559, 65] on button "Resolve" at bounding box center [575, 64] width 51 height 16
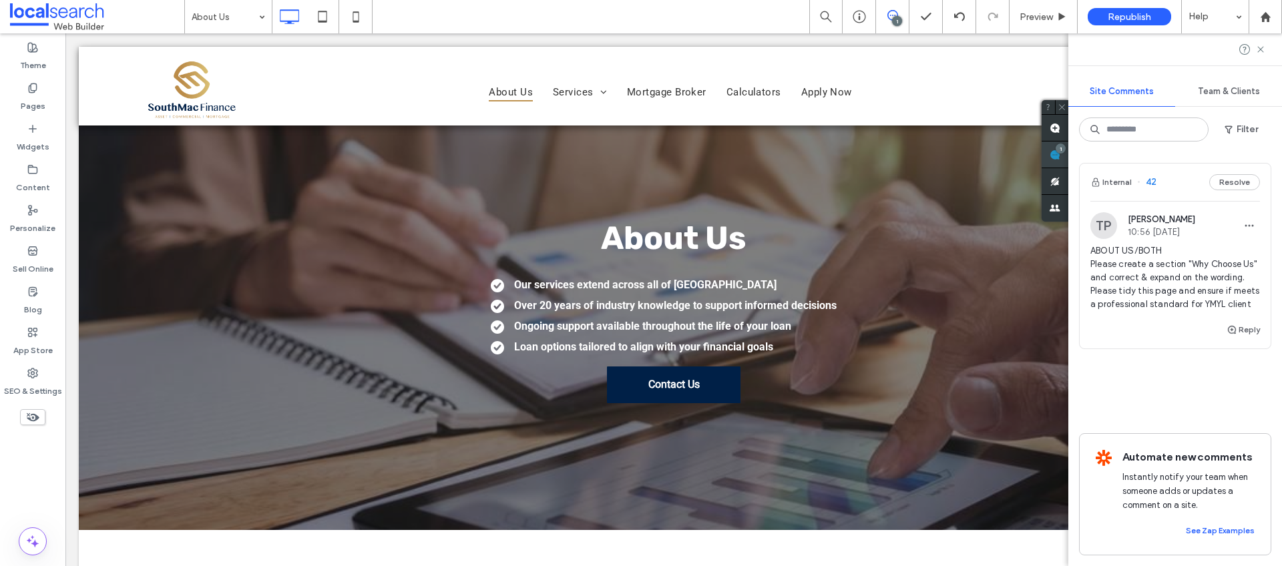
click at [1060, 158] on use at bounding box center [1055, 155] width 11 height 11
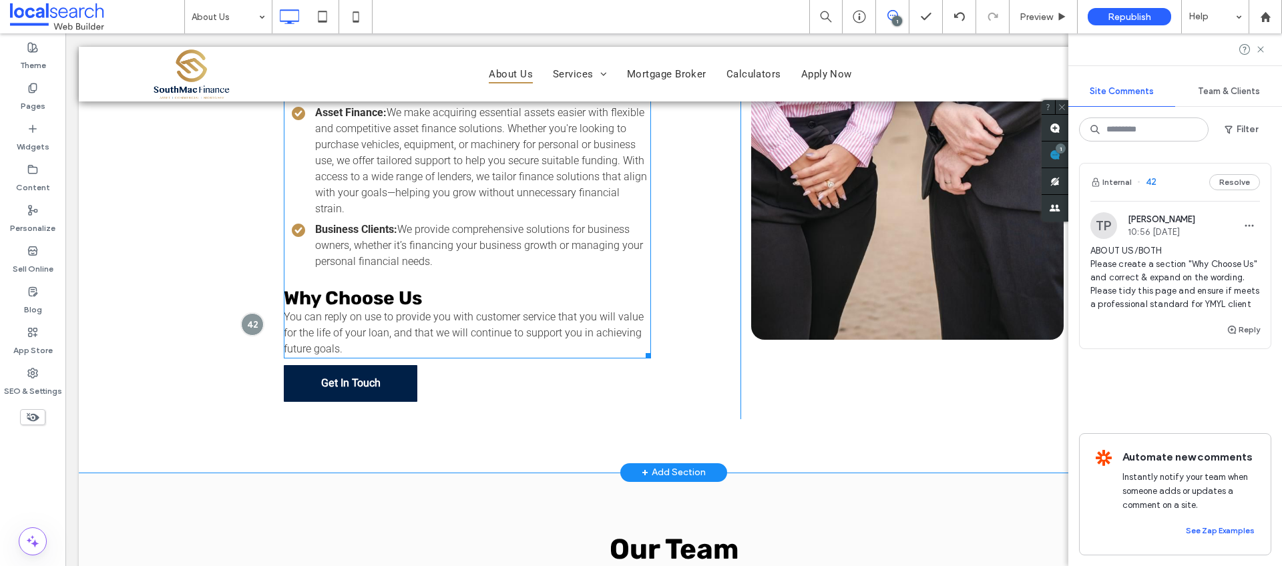
scroll to position [1053, 0]
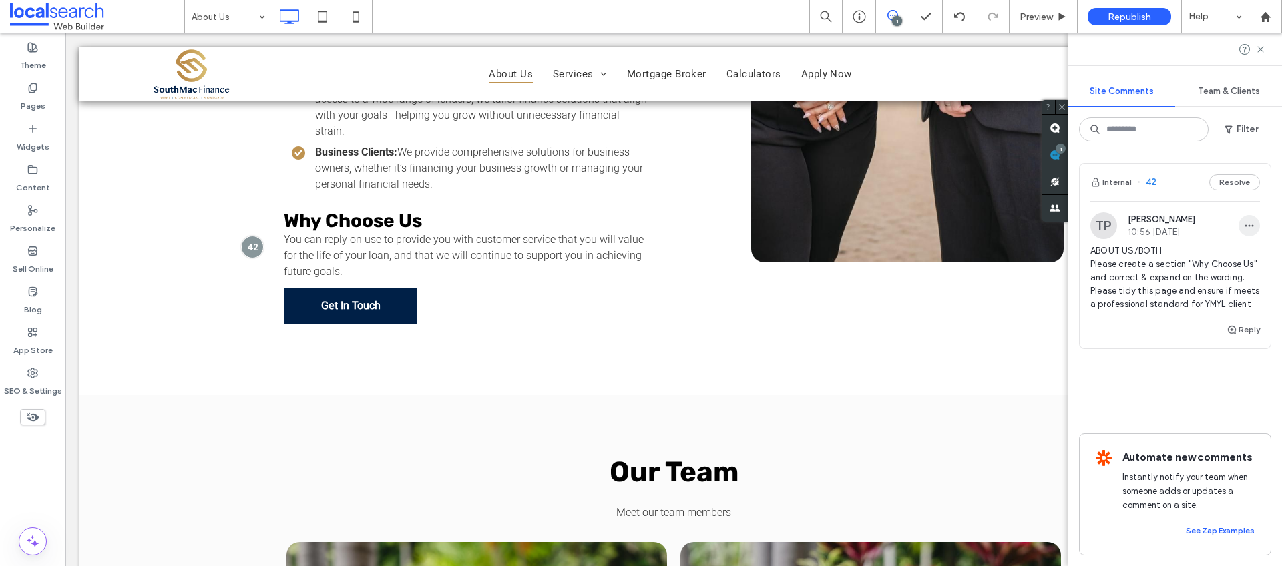
click at [1255, 218] on span "button" at bounding box center [1249, 225] width 21 height 21
click at [1185, 254] on div "Edit" at bounding box center [1200, 260] width 119 height 25
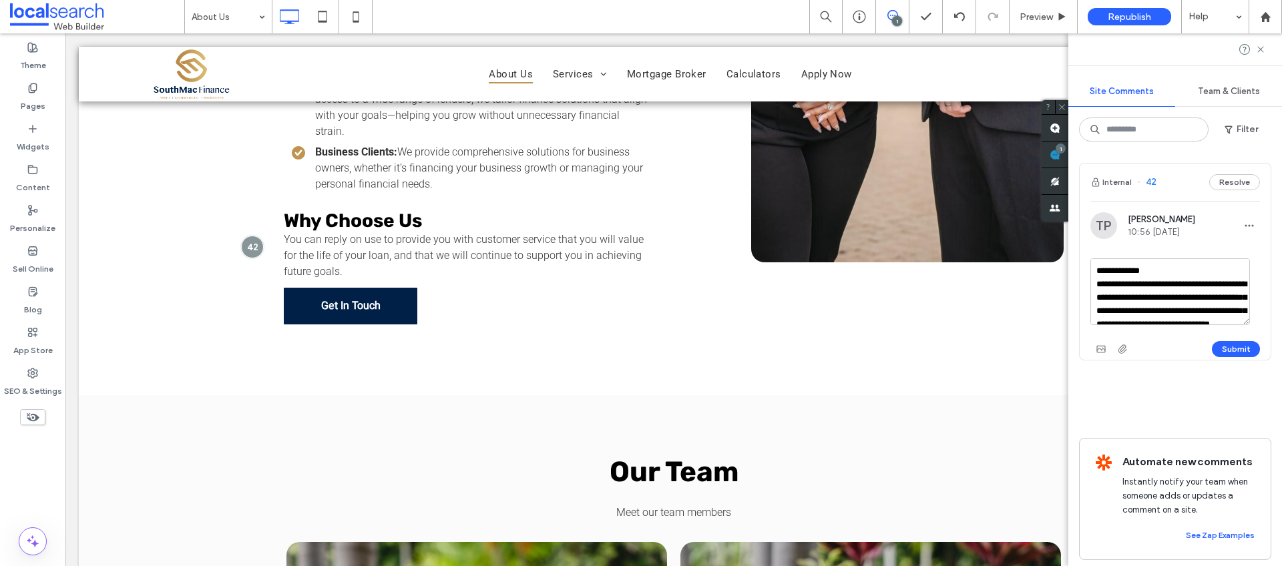
click at [1220, 297] on textarea "**********" at bounding box center [1170, 291] width 160 height 67
type textarea "**********"
click at [1225, 346] on button "Submit" at bounding box center [1236, 349] width 48 height 16
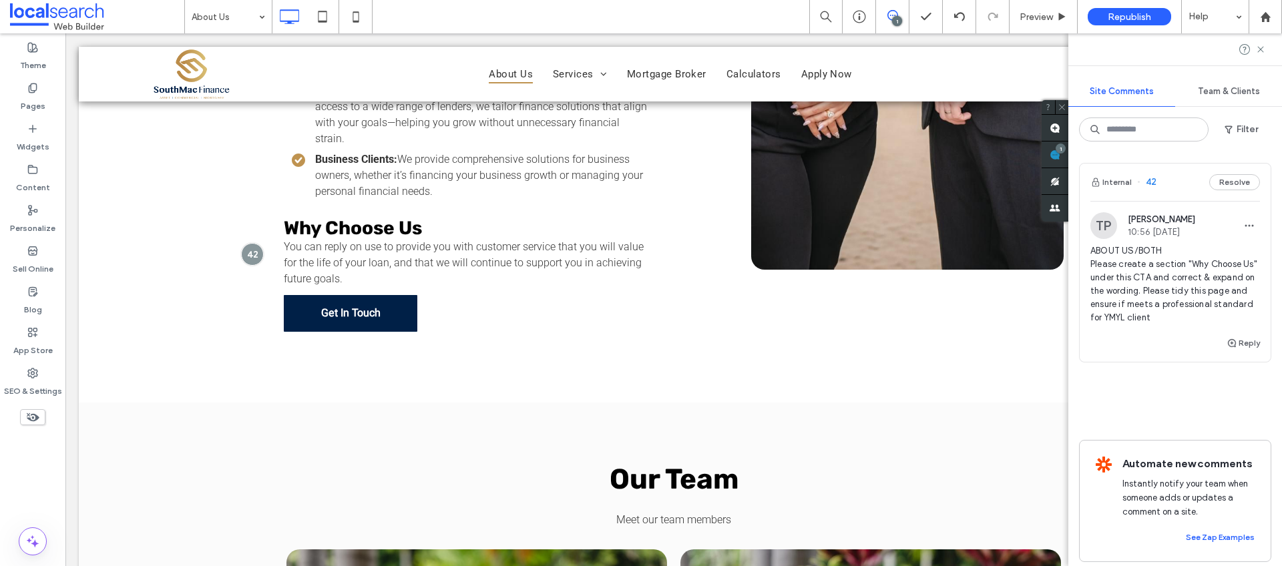
scroll to position [0, 0]
